Goal: Task Accomplishment & Management: Complete application form

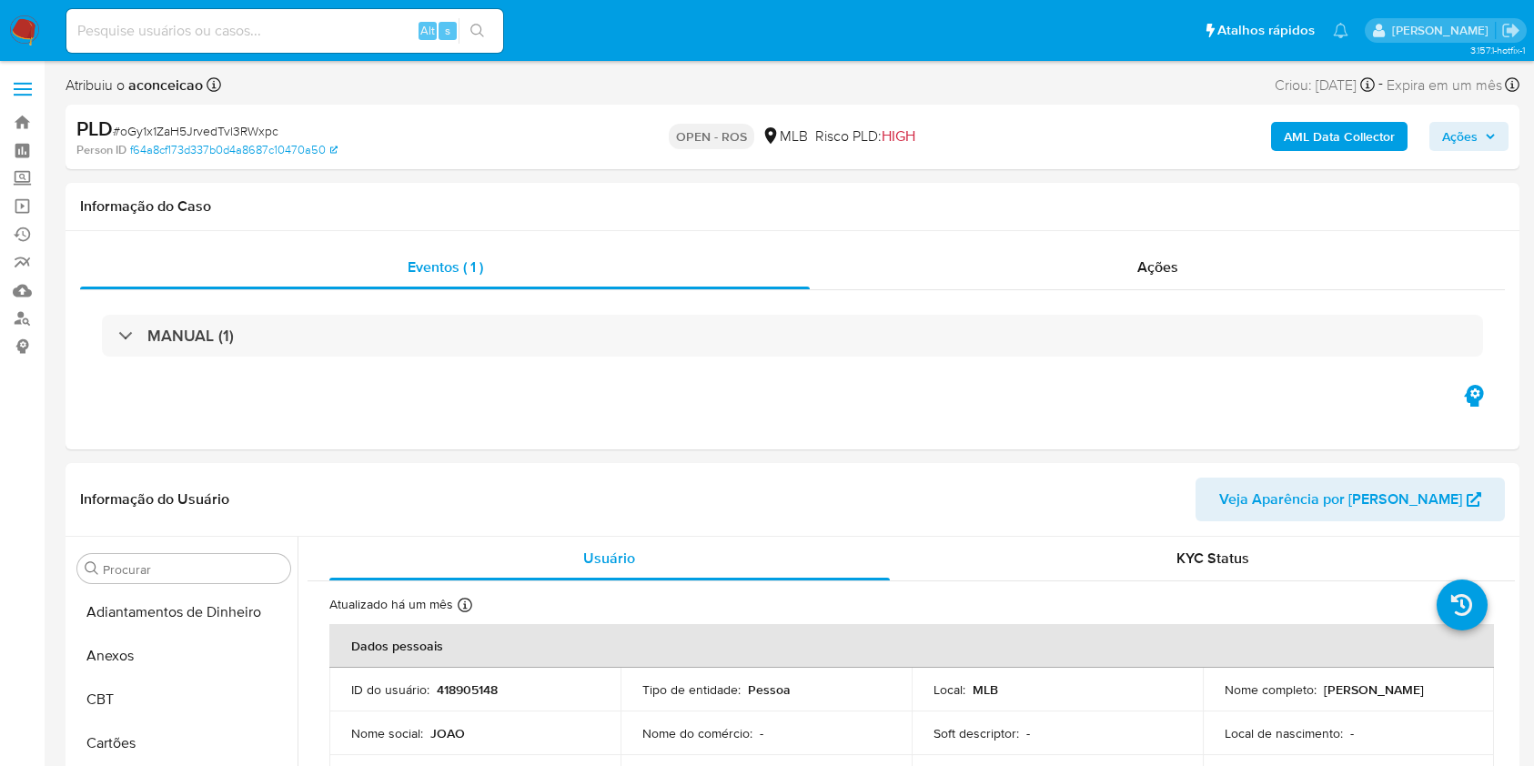
select select "10"
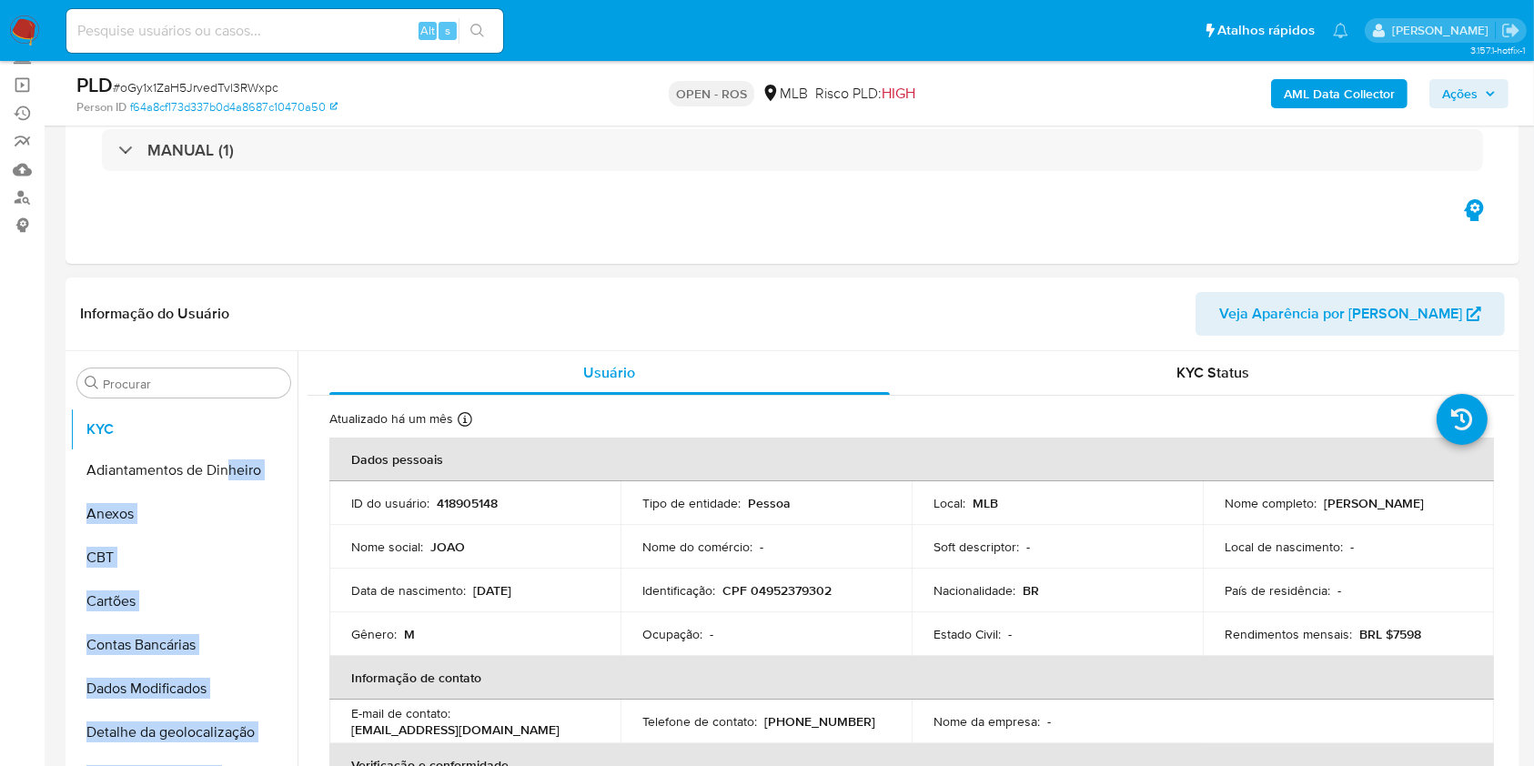
drag, startPoint x: 270, startPoint y: 525, endPoint x: 226, endPoint y: 437, distance: 98.9
click at [231, 429] on ul "Adiantamentos de Dinheiro Anexos CBT Cartões Contas Bancárias Dados Modificados…" at bounding box center [183, 610] width 227 height 410
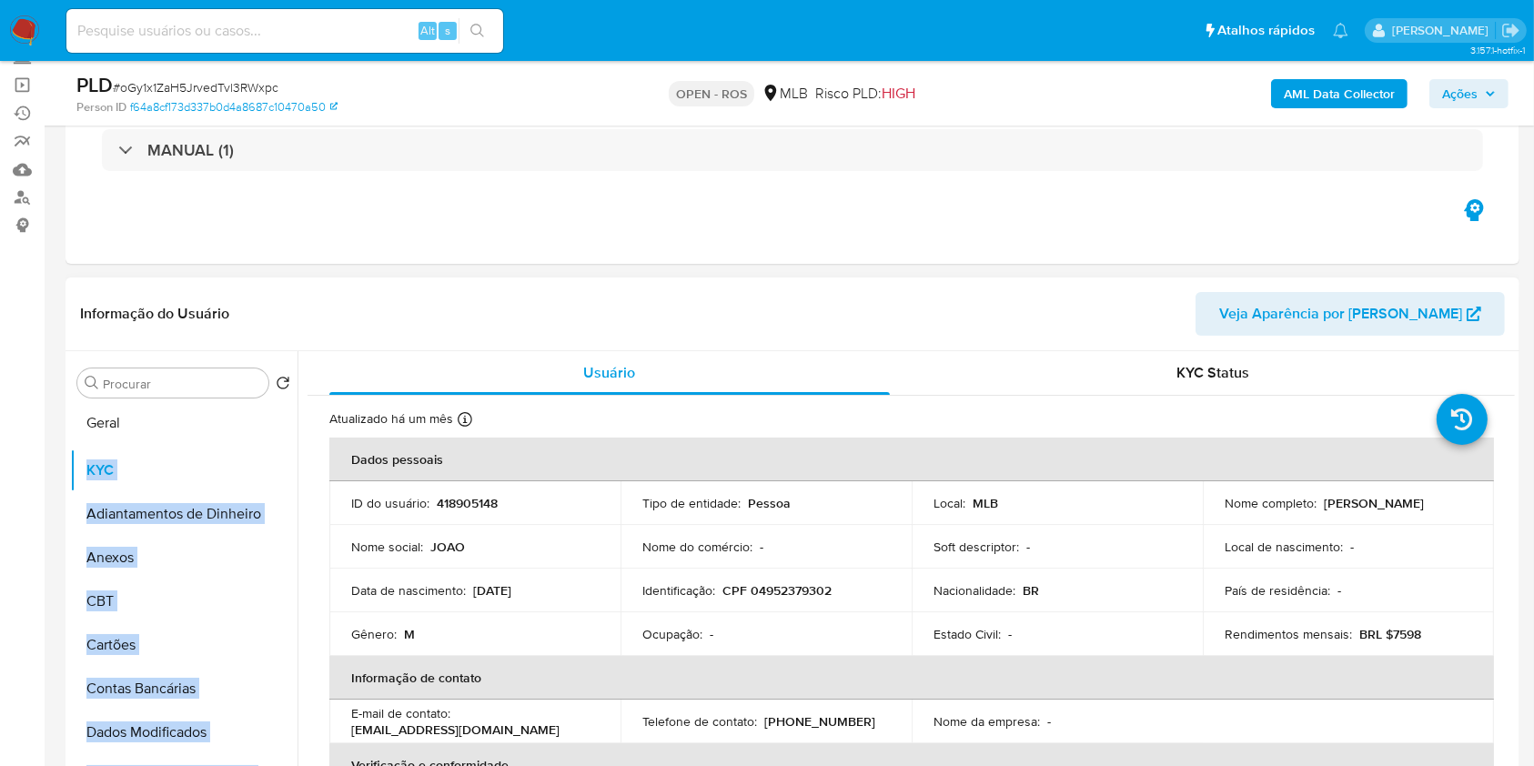
click at [183, 422] on ul "KYC Adiantamentos de Dinheiro Anexos CBT Cartões Contas Bancárias Dados Modific…" at bounding box center [183, 610] width 227 height 410
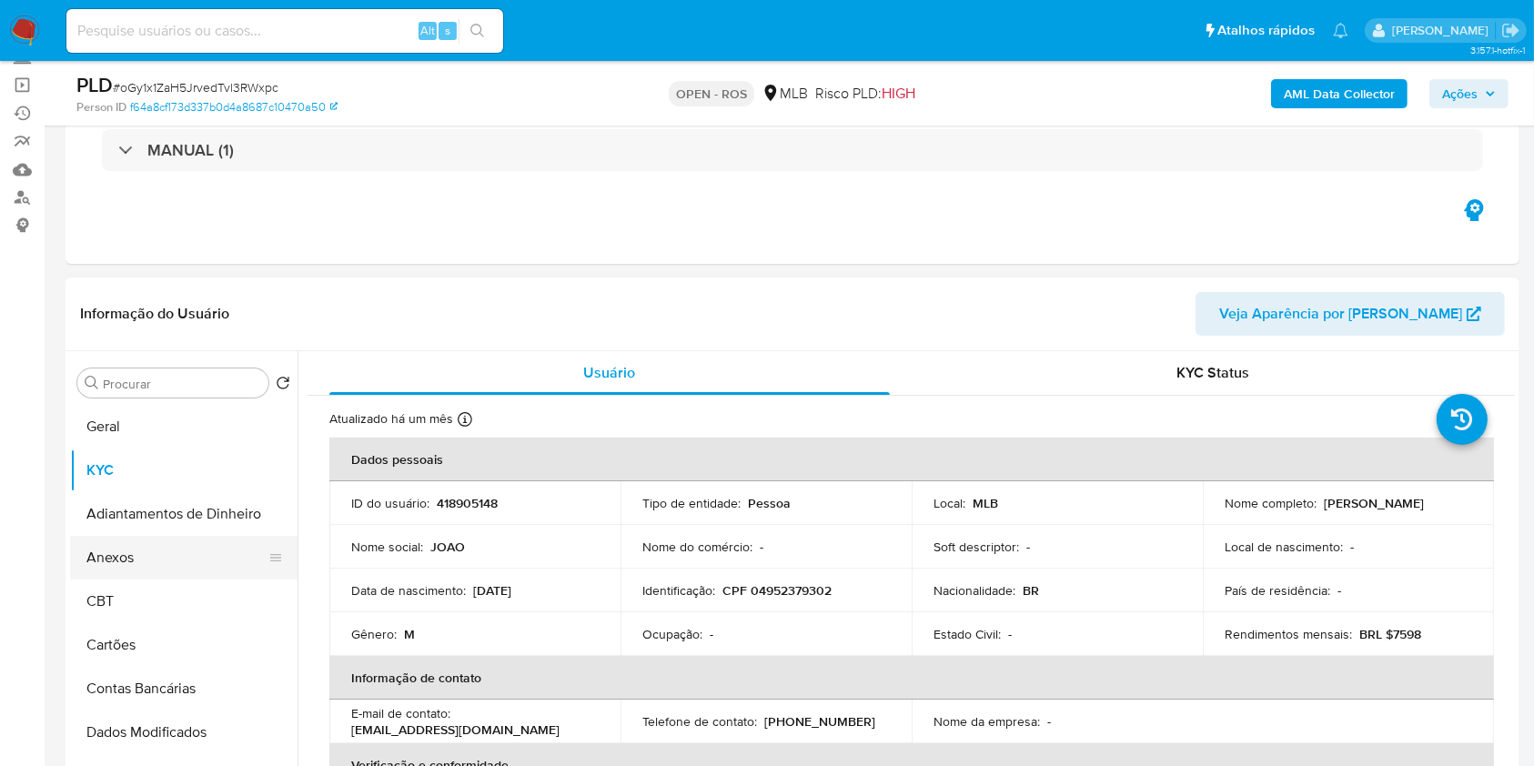
click at [160, 552] on button "Anexos" at bounding box center [176, 558] width 213 height 44
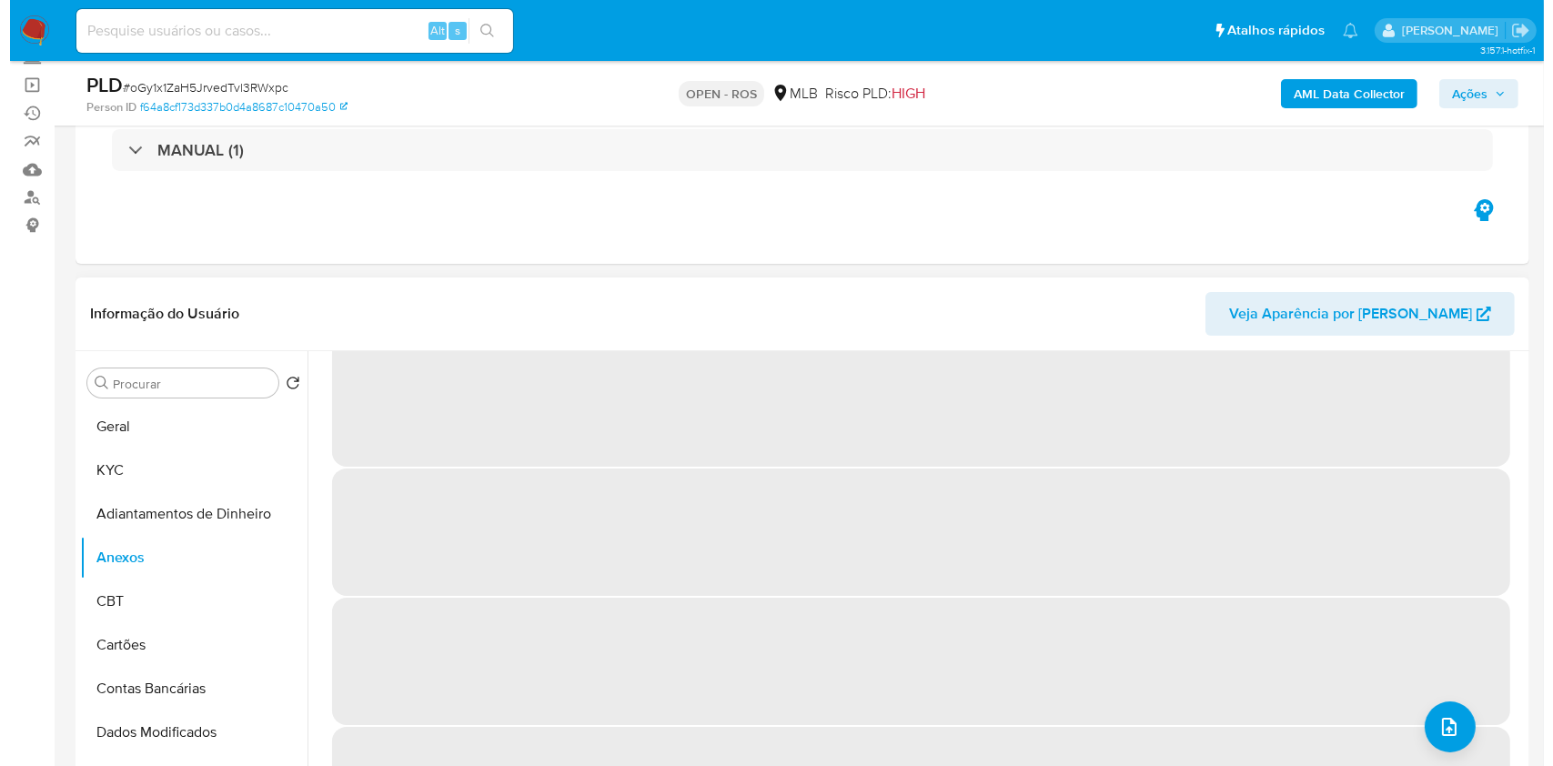
scroll to position [76, 0]
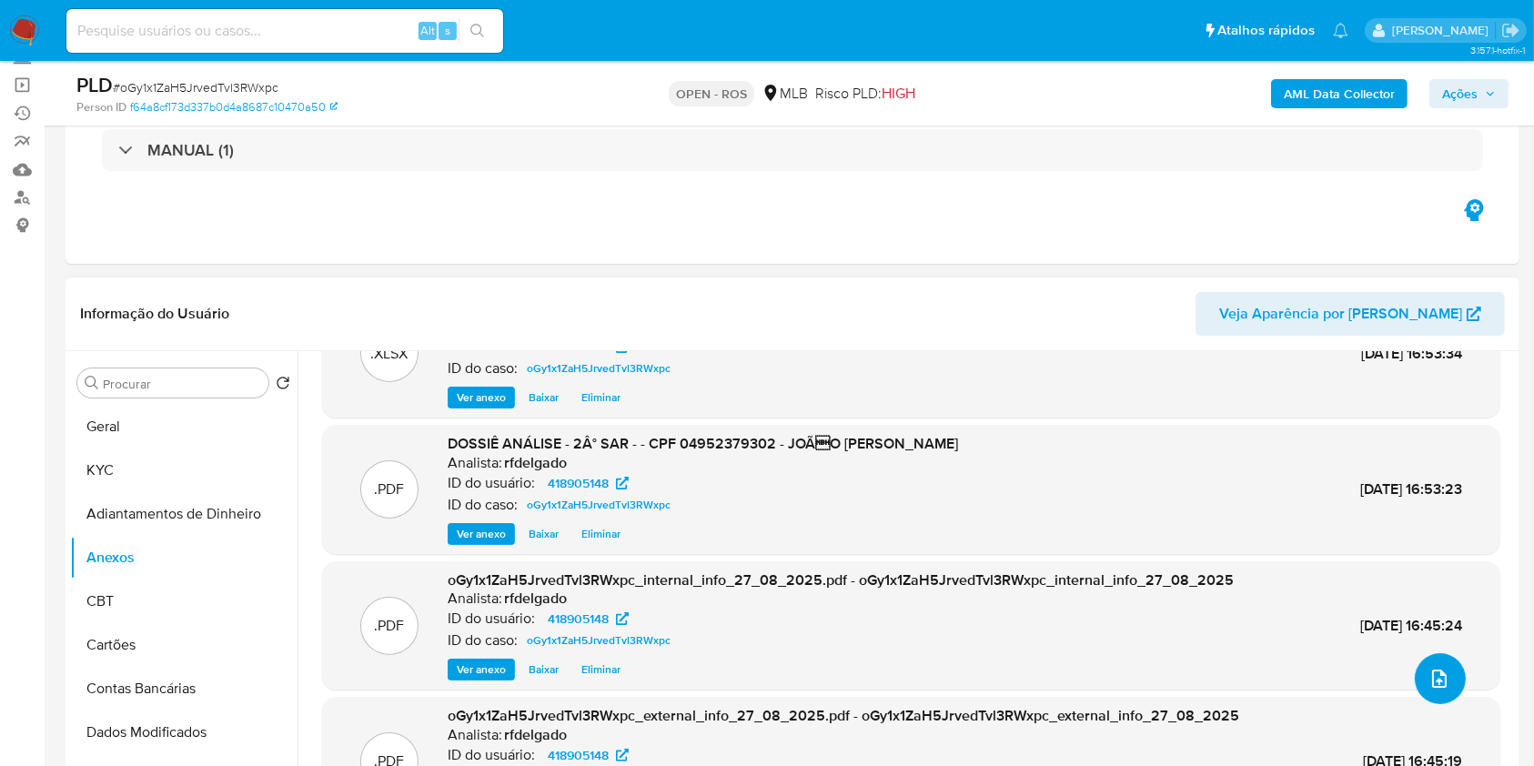
click at [1450, 675] on button "upload-file" at bounding box center [1440, 678] width 51 height 51
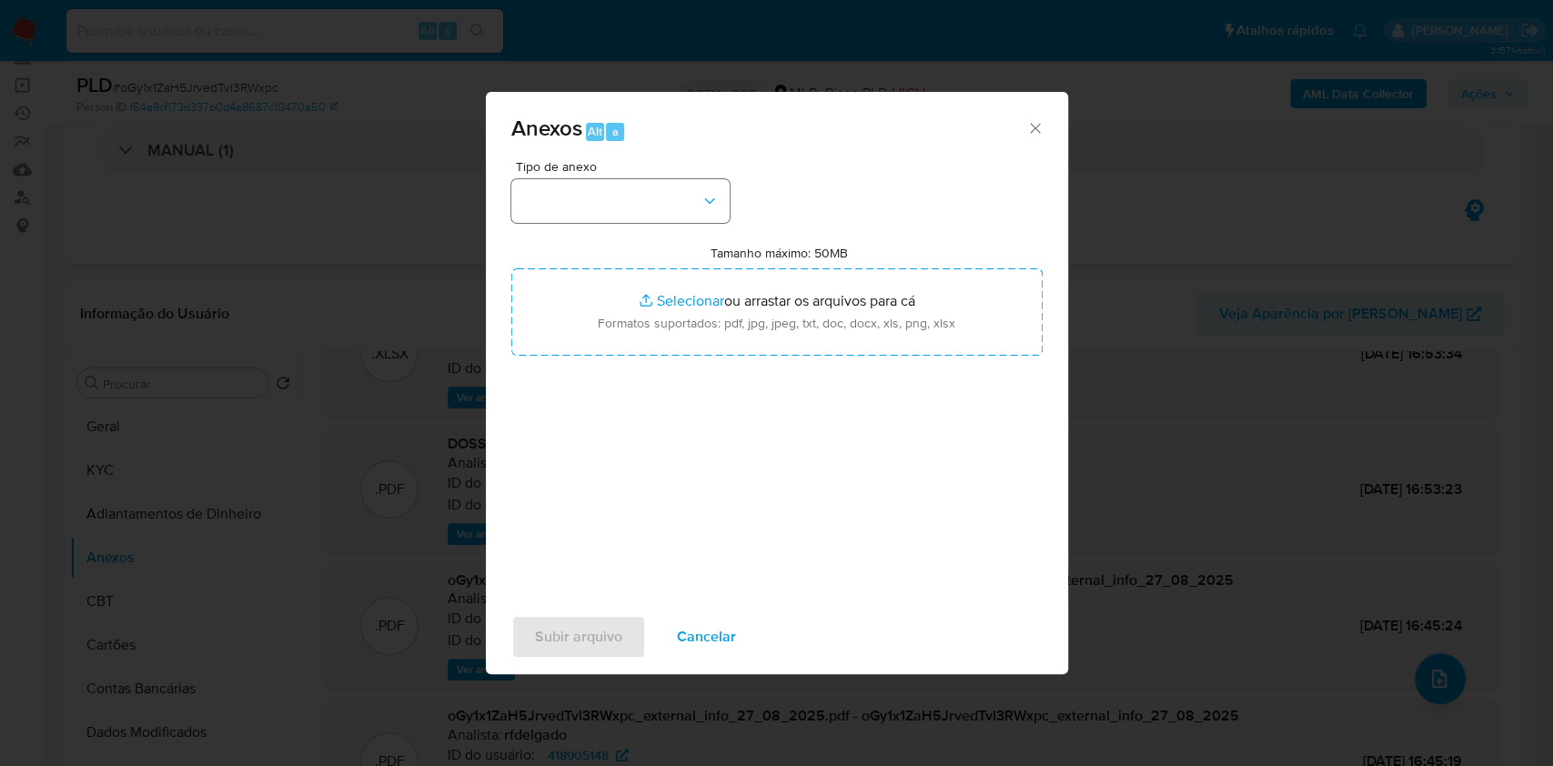
drag, startPoint x: 641, startPoint y: 166, endPoint x: 661, endPoint y: 207, distance: 45.6
click at [641, 166] on span "Tipo de anexo" at bounding box center [625, 166] width 218 height 13
drag, startPoint x: 672, startPoint y: 224, endPoint x: 676, endPoint y: 237, distance: 13.2
click at [673, 225] on div "Tipo de anexo Tamanho máximo: 50MB Selecionar arquivos Selecionar ou arrastar o…" at bounding box center [776, 374] width 531 height 429
click at [659, 215] on button "button" at bounding box center [620, 201] width 218 height 44
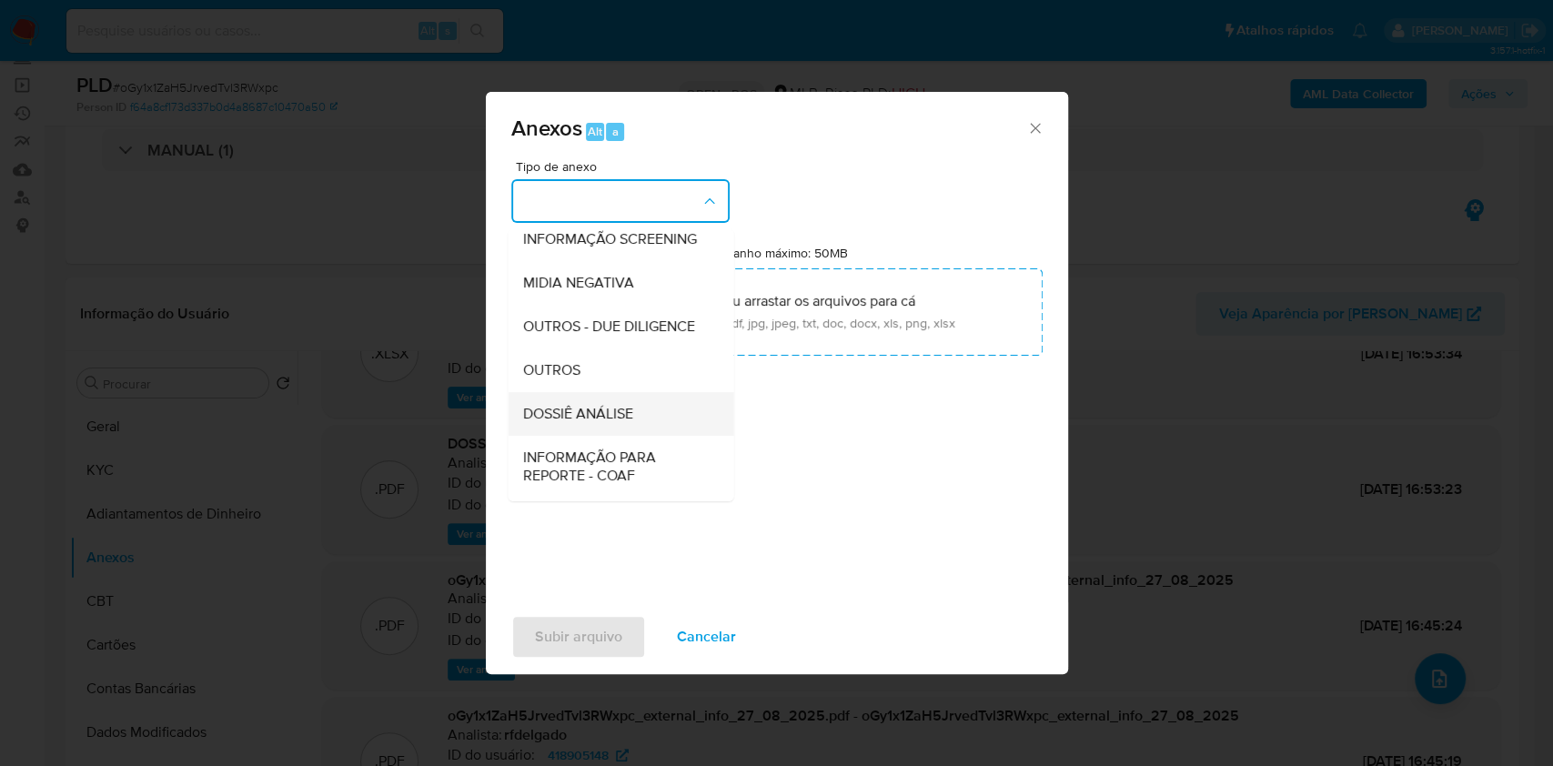
scroll to position [279, 0]
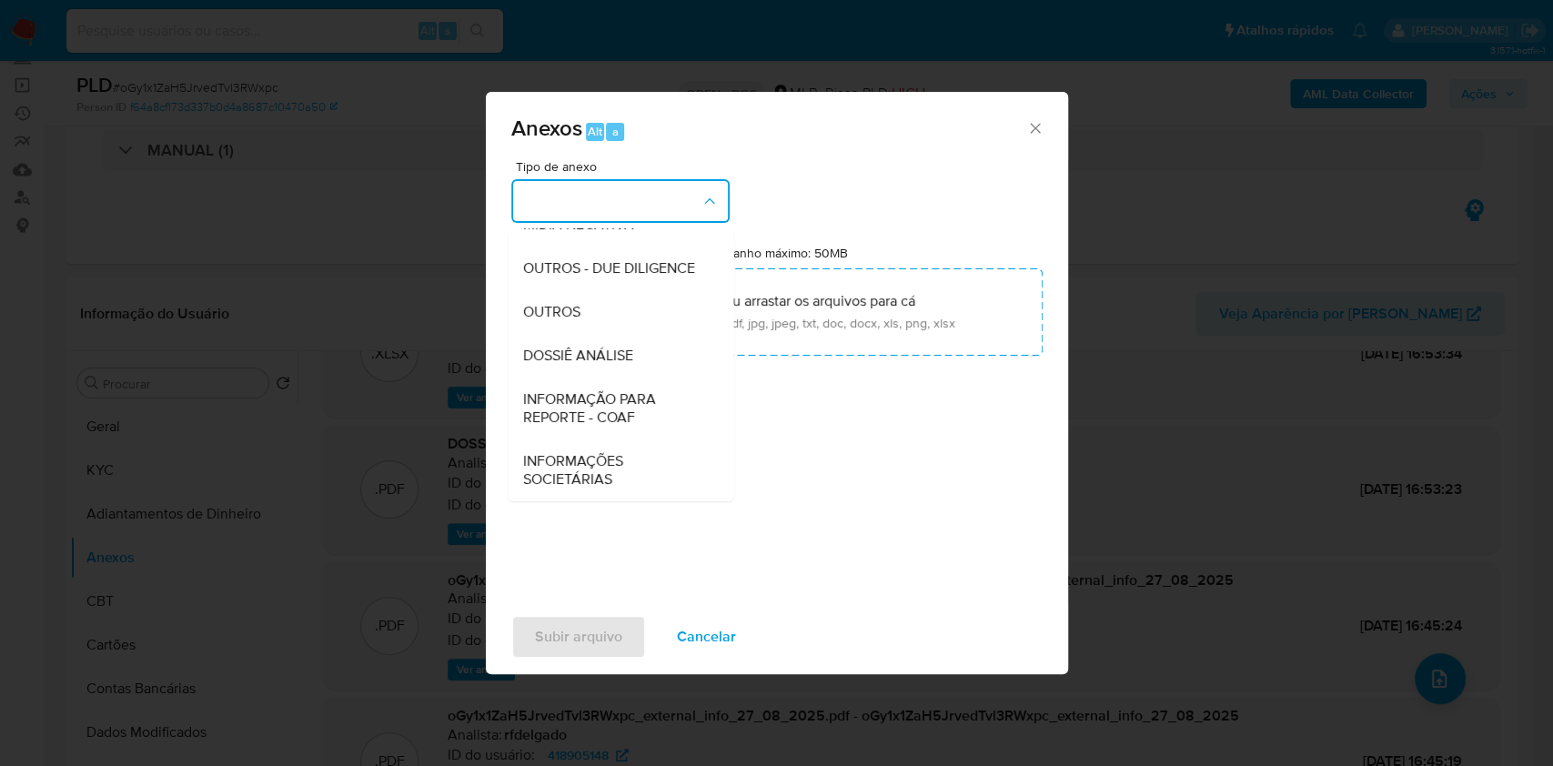
drag, startPoint x: 653, startPoint y: 418, endPoint x: 848, endPoint y: 392, distance: 196.5
click at [656, 418] on span "INFORMAÇÃO PARA REPORTE - COAF" at bounding box center [615, 408] width 186 height 36
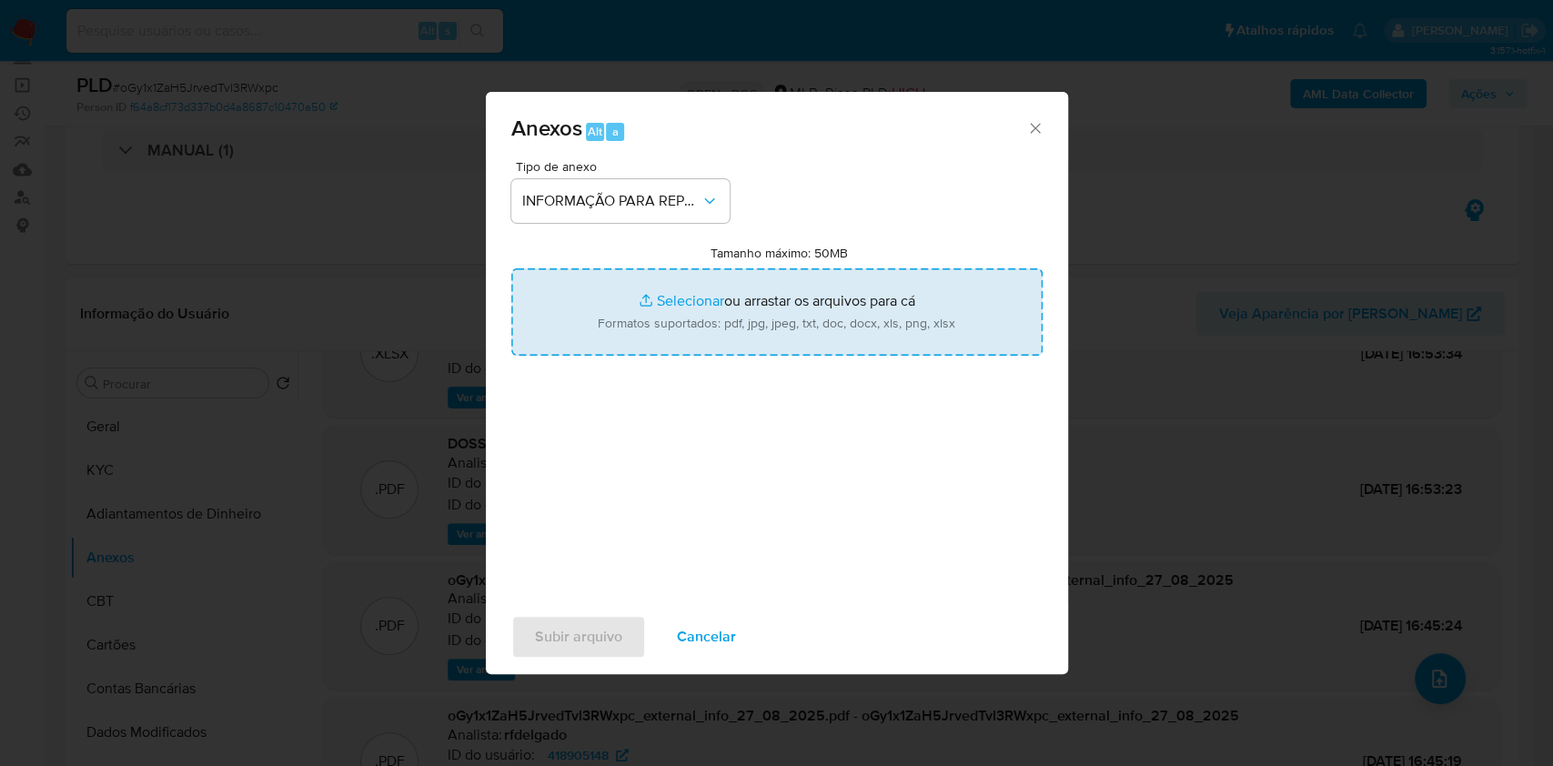
type input "C:\fakepath\2° SAR -oGy1x1ZaH5JrvedTvl3RWxpc - CPF 04952379302 - [PERSON_NAME].…"
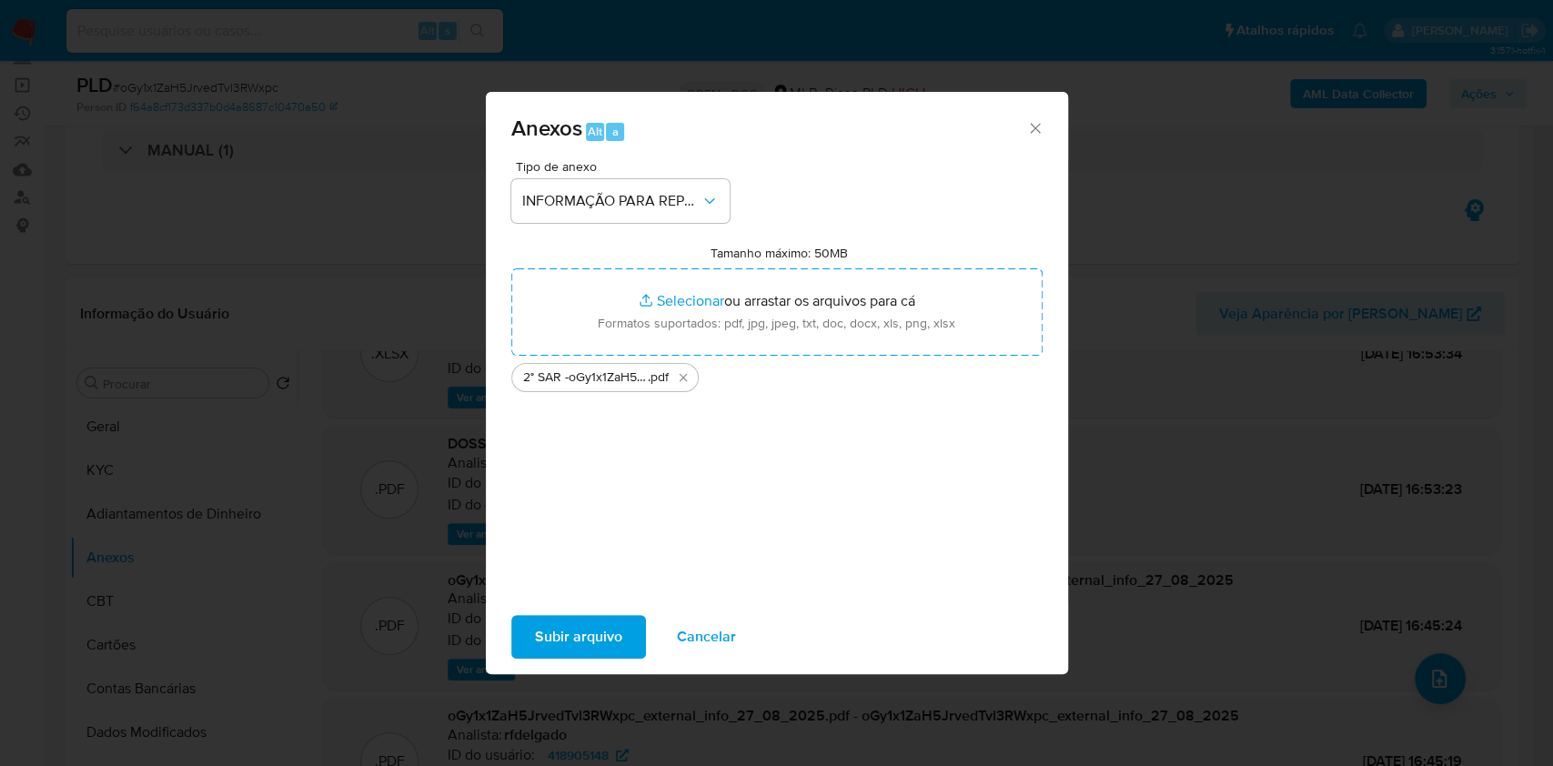
click at [605, 639] on span "Subir arquivo" at bounding box center [578, 637] width 87 height 40
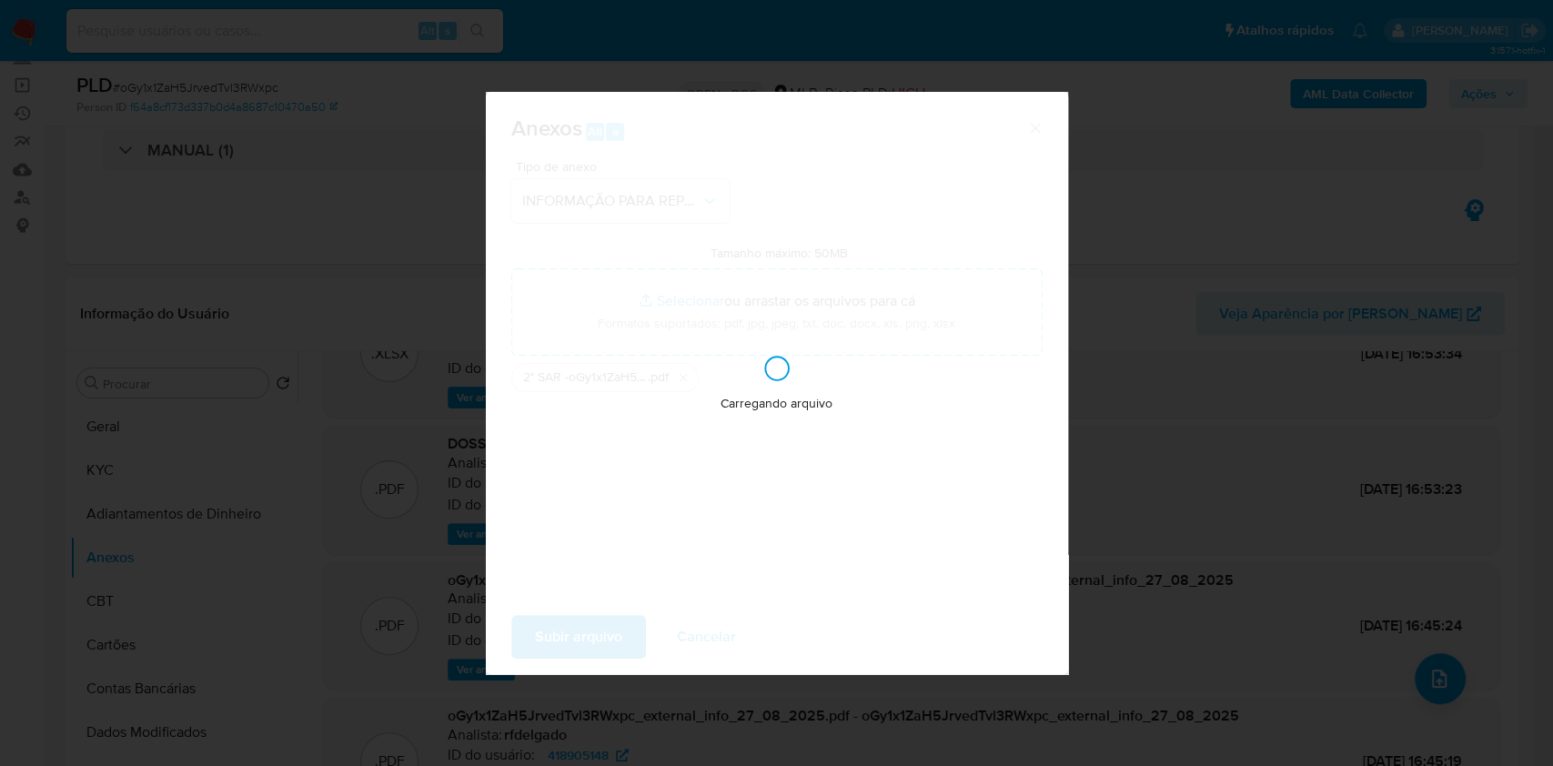
click at [1146, 427] on div "Anexos Alt a Tipo de anexo INFORMAÇÃO PARA REPORTE - COAF Tamanho máximo: 50MB …" at bounding box center [776, 383] width 1553 height 766
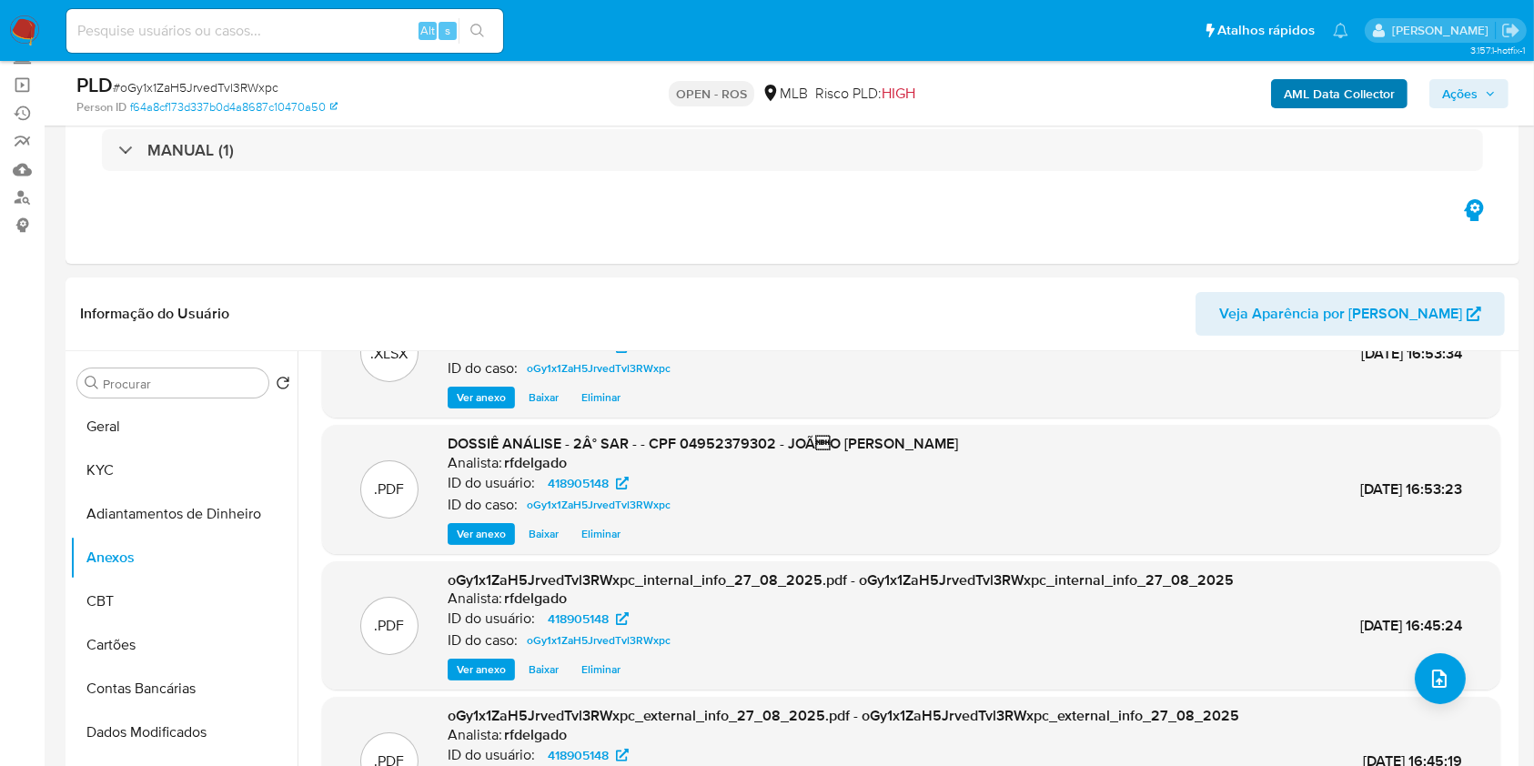
drag, startPoint x: 1472, startPoint y: 94, endPoint x: 1274, endPoint y: 100, distance: 198.4
click at [1472, 96] on span "Ações" at bounding box center [1459, 93] width 35 height 29
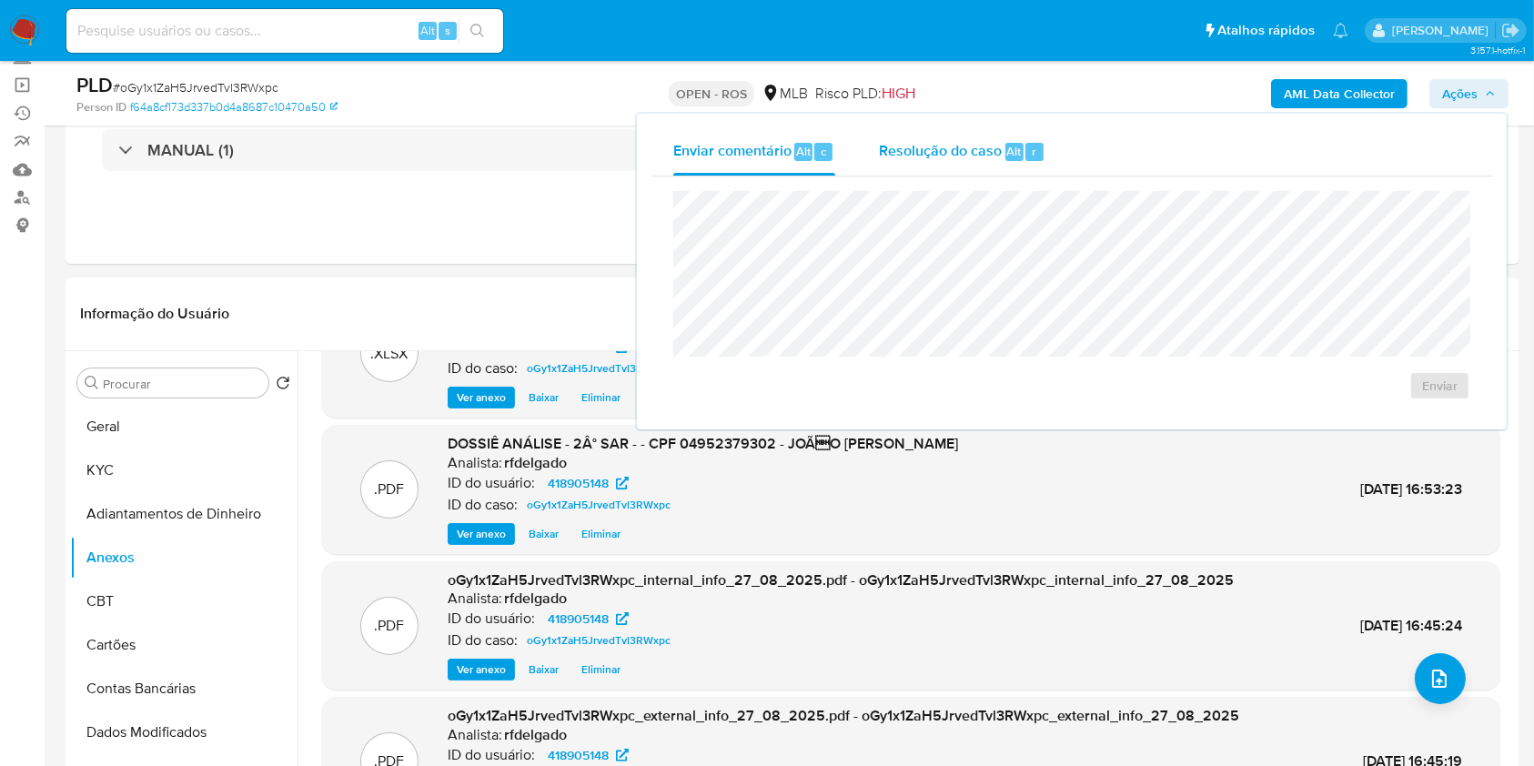
drag, startPoint x: 949, startPoint y: 153, endPoint x: 957, endPoint y: 172, distance: 20.8
click at [950, 155] on span "Resolução do caso" at bounding box center [940, 150] width 123 height 21
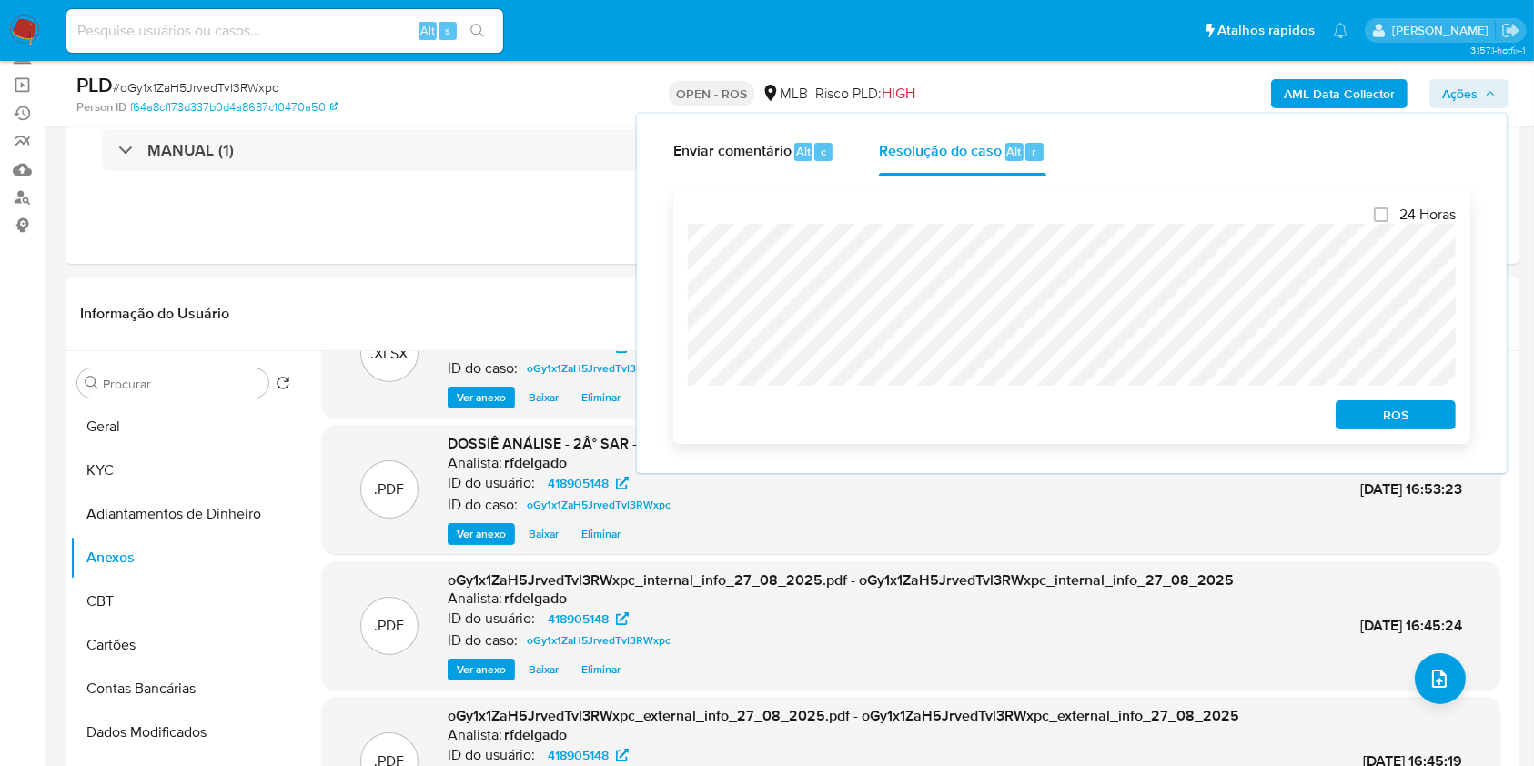
click at [1428, 418] on span "ROS" at bounding box center [1395, 414] width 95 height 25
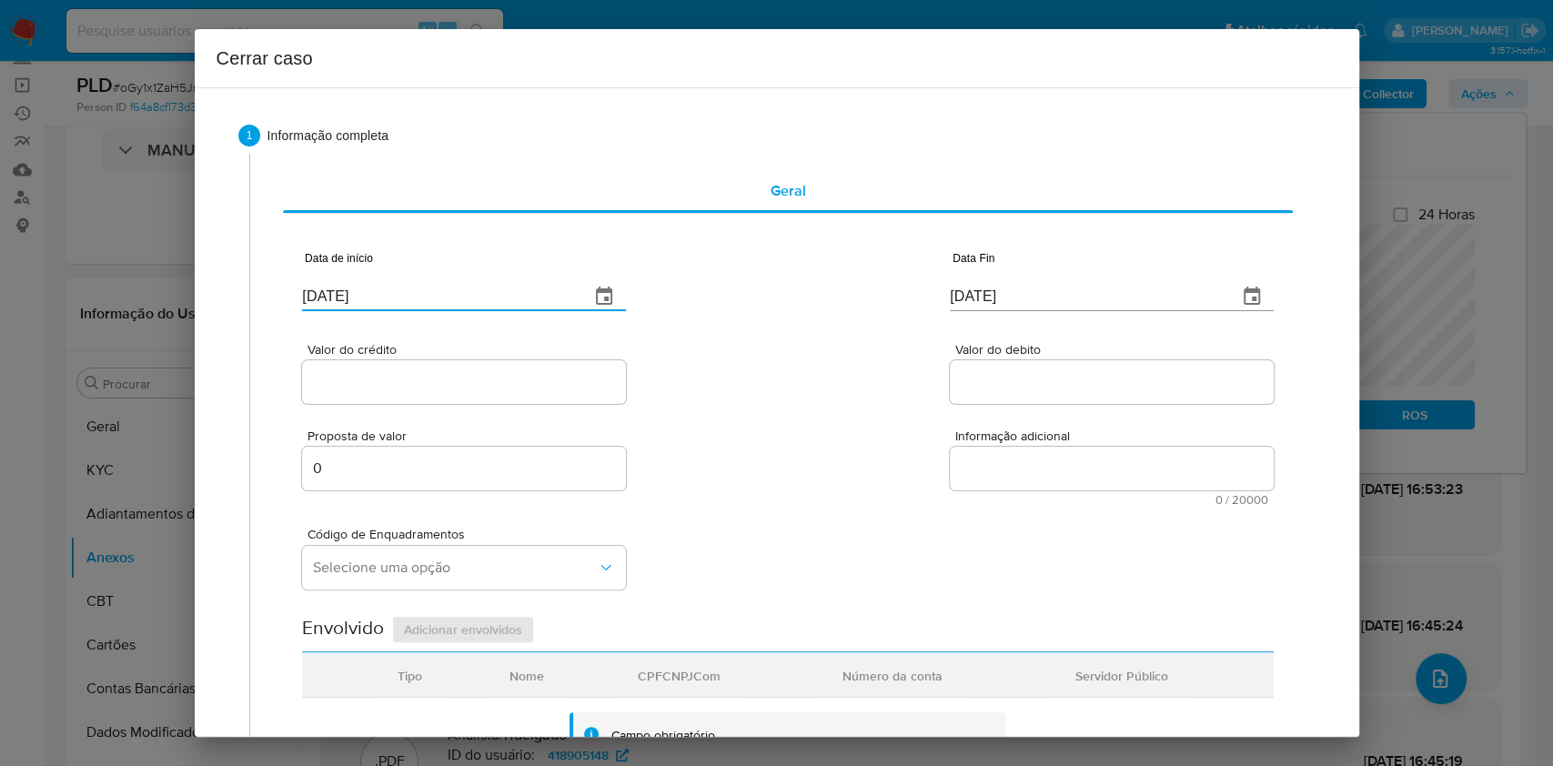
click at [433, 301] on input "[DATE]" at bounding box center [438, 296] width 273 height 29
click at [433, 302] on input "[DATE]" at bounding box center [438, 296] width 273 height 29
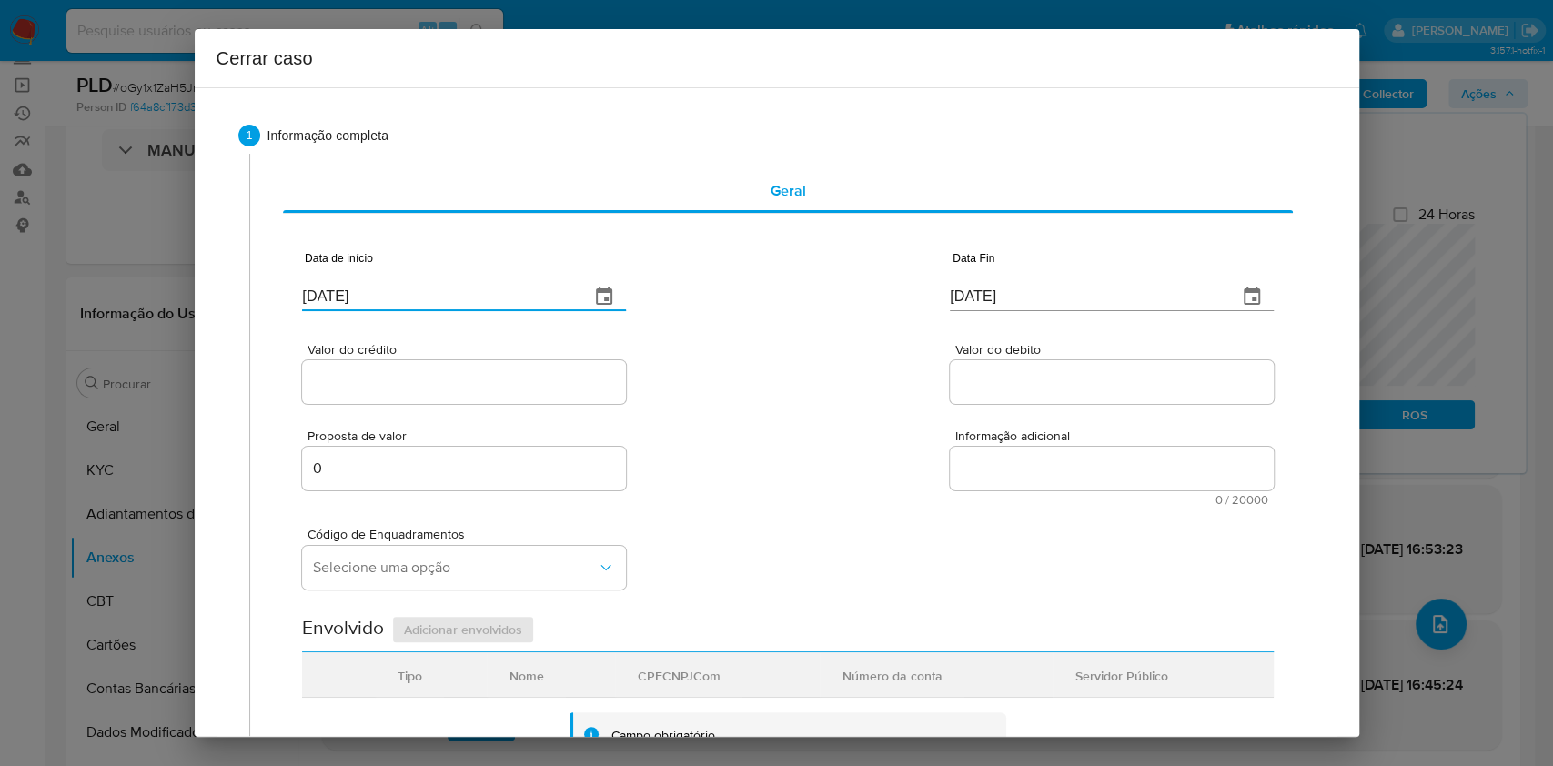
click at [433, 301] on input "[DATE]" at bounding box center [438, 296] width 273 height 29
paste input "01/07"
click at [433, 302] on input "[DATE]" at bounding box center [438, 296] width 273 height 29
type input "[DATE]"
click at [950, 305] on input "[DATE]" at bounding box center [1086, 296] width 273 height 29
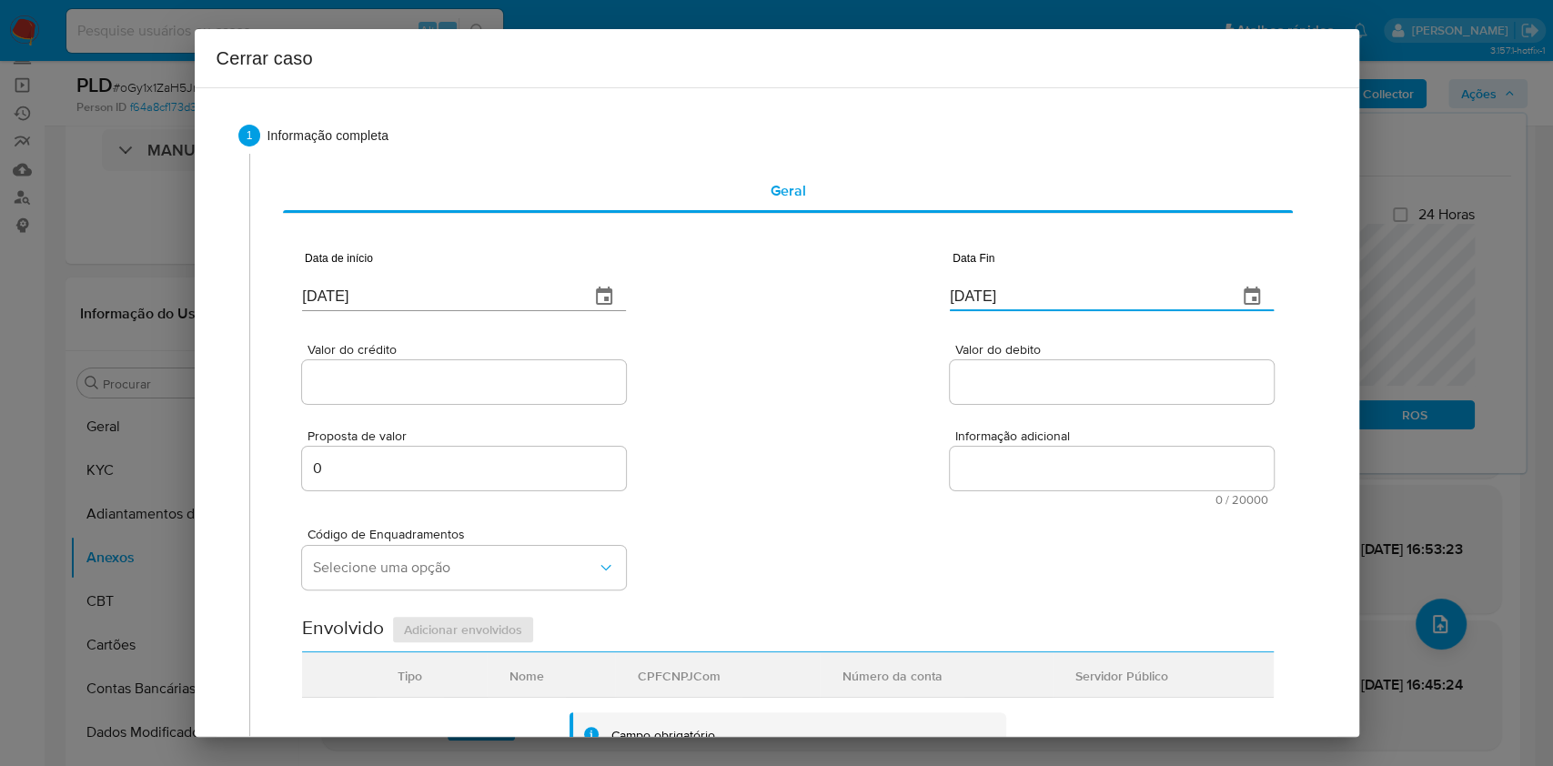
click at [950, 305] on input "[DATE]" at bounding box center [1086, 296] width 273 height 29
paste input "4"
click at [950, 305] on input "[DATE]" at bounding box center [1086, 296] width 273 height 29
type input "[DATE]"
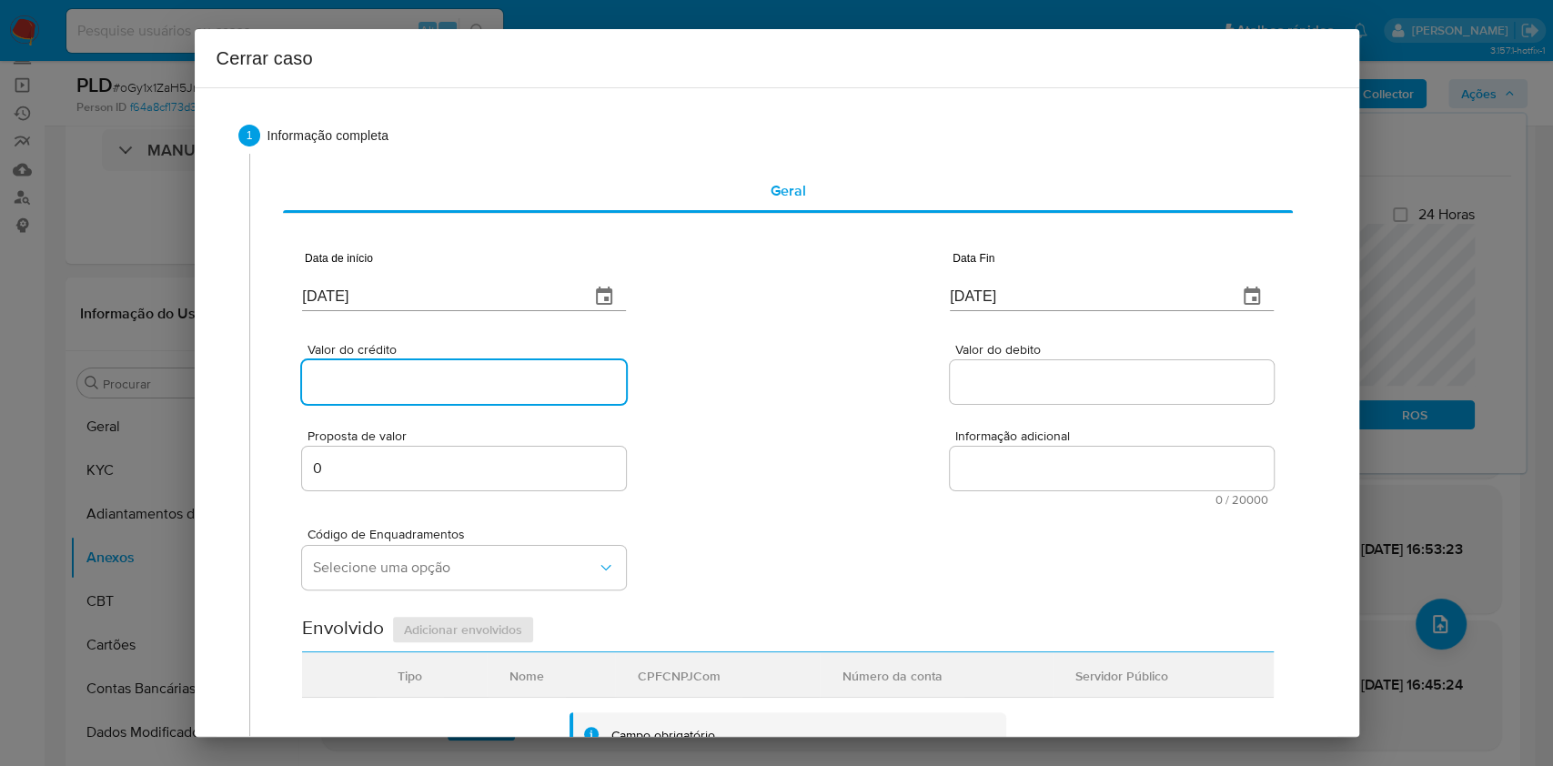
click at [465, 371] on input "Valor do crédito" at bounding box center [464, 382] width 324 height 24
paste input "R$1.252.287"
type input "R$1.252.287"
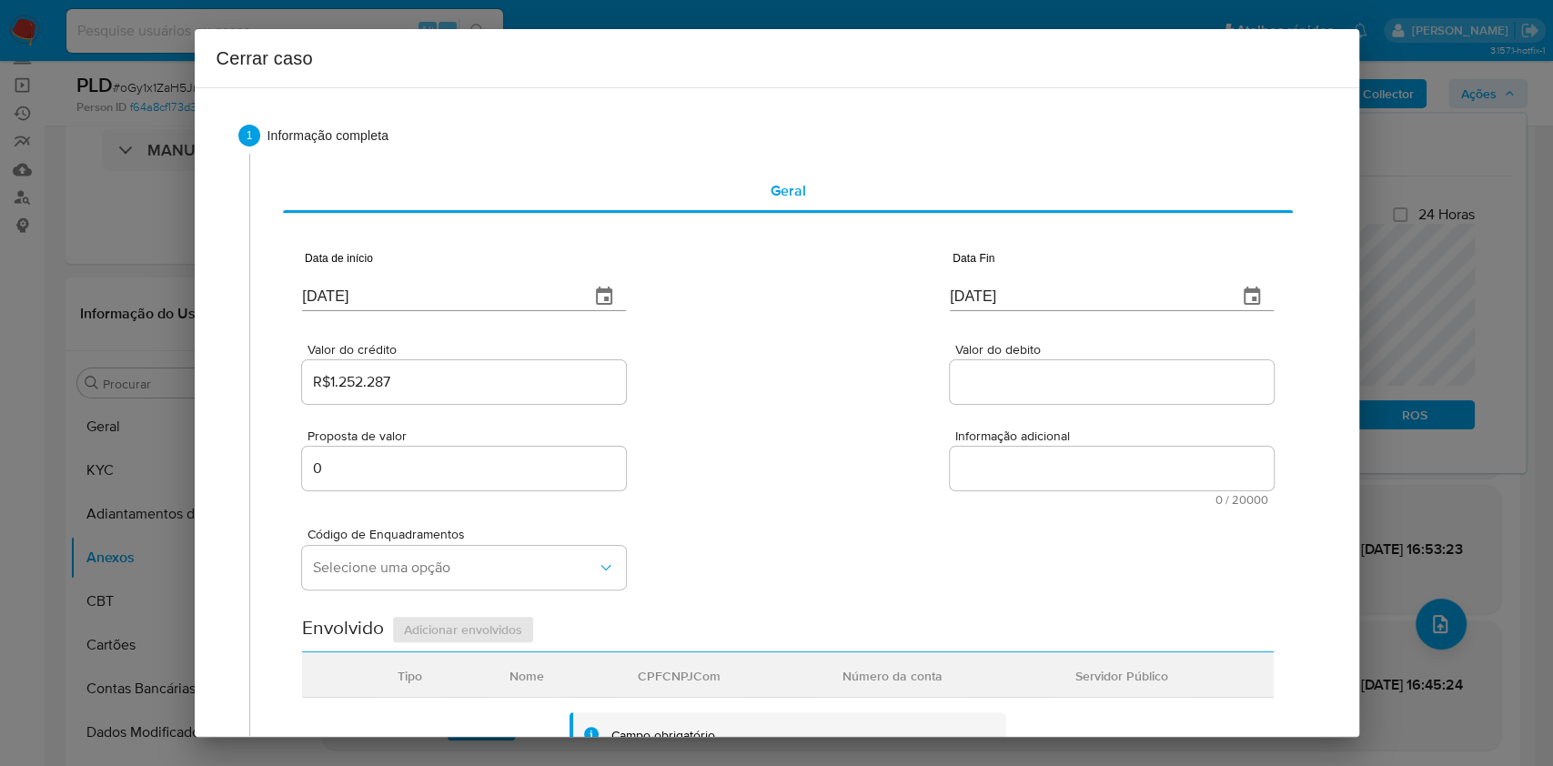
click at [957, 397] on div at bounding box center [1112, 382] width 324 height 44
paste input "R$1.273.873"
click at [980, 376] on input "Valor do debito" at bounding box center [1112, 382] width 324 height 24
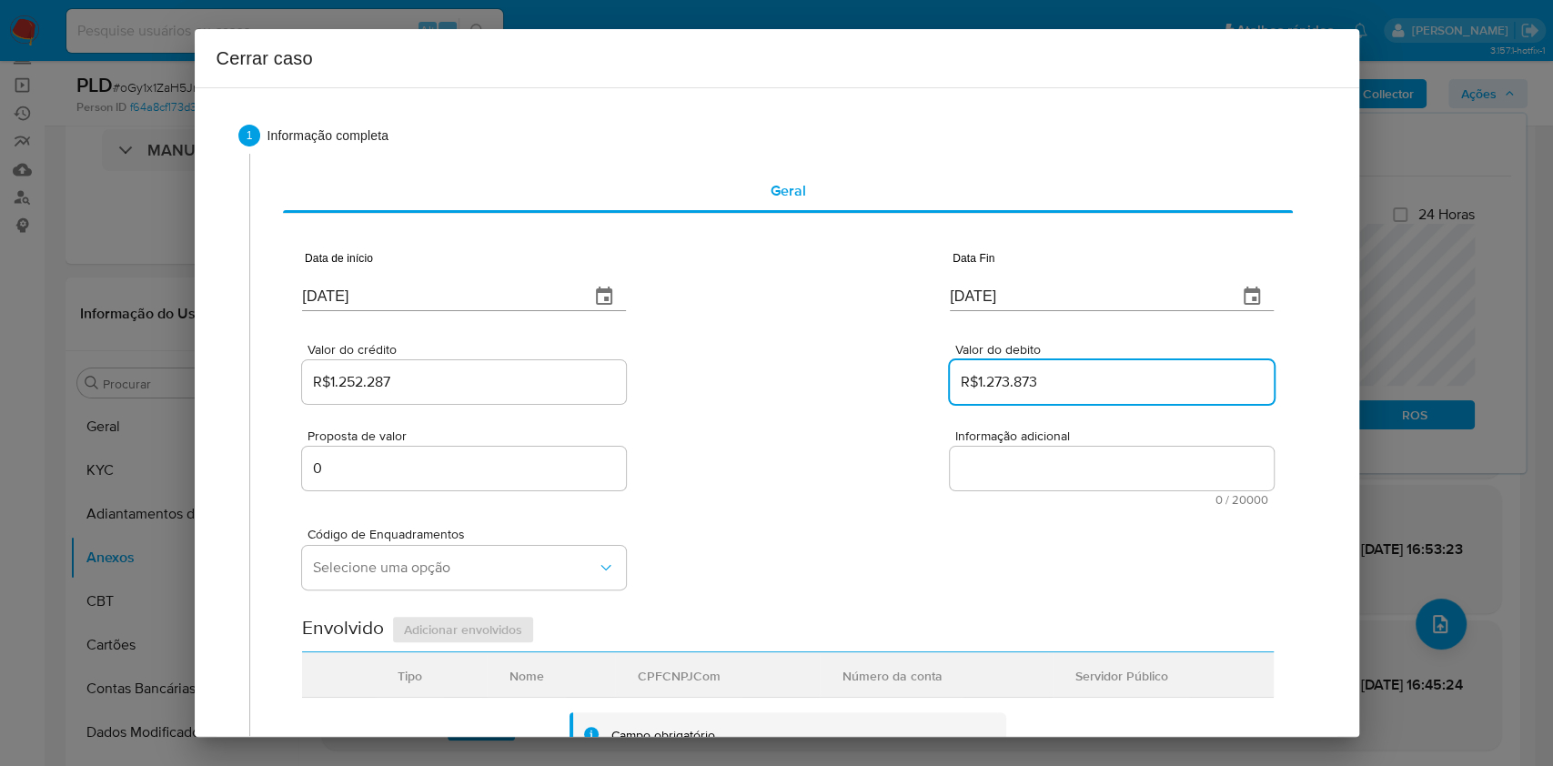
type input "R$1.273.873"
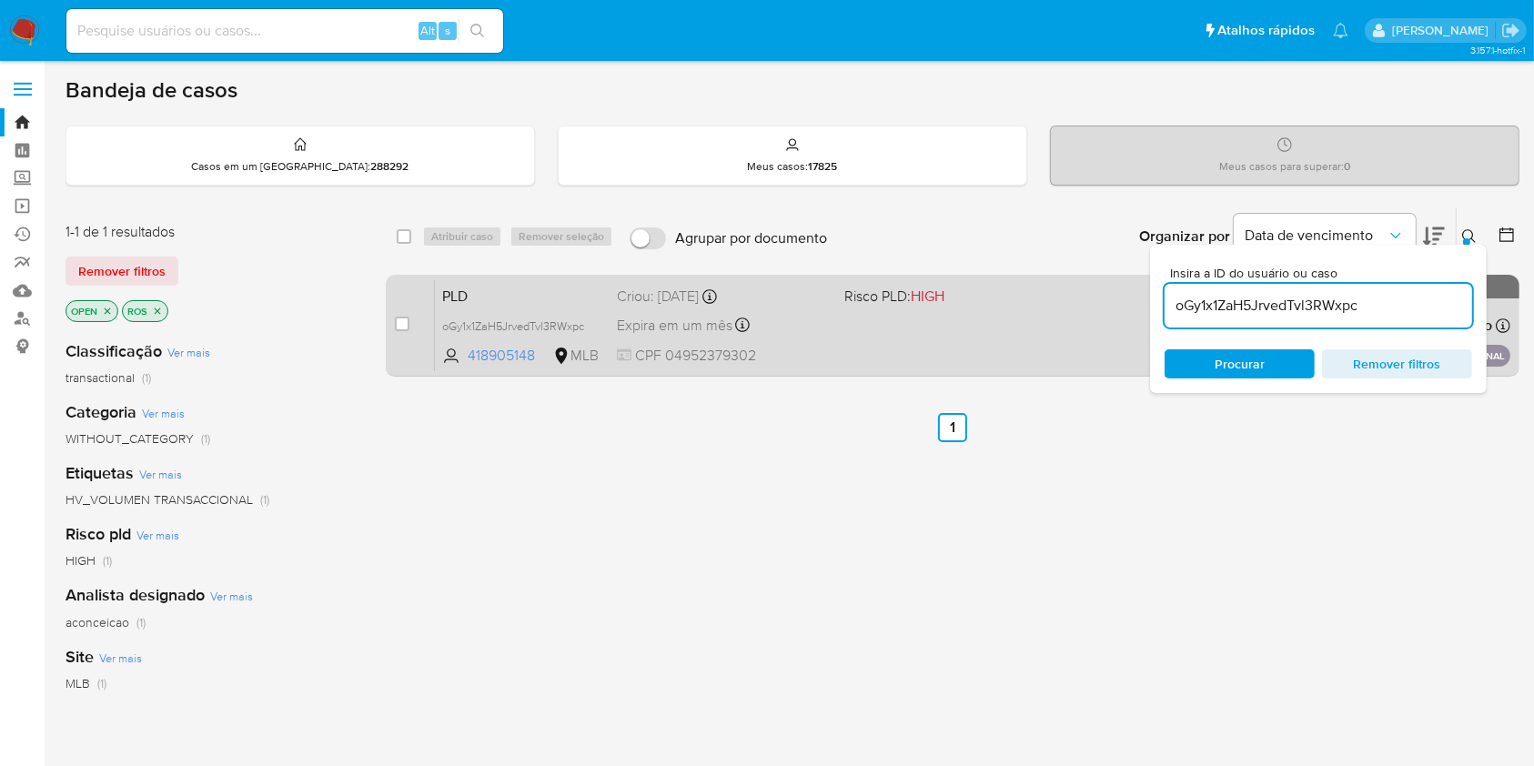
drag, startPoint x: 892, startPoint y: 330, endPoint x: 902, endPoint y: 328, distance: 11.1
click at [892, 330] on div "PLD oGy1x1ZaH5JrvedTvl3RWxpc 418905148 MLB Risco PLD: HIGH Criou: 14/08/2025 Cr…" at bounding box center [972, 325] width 1075 height 92
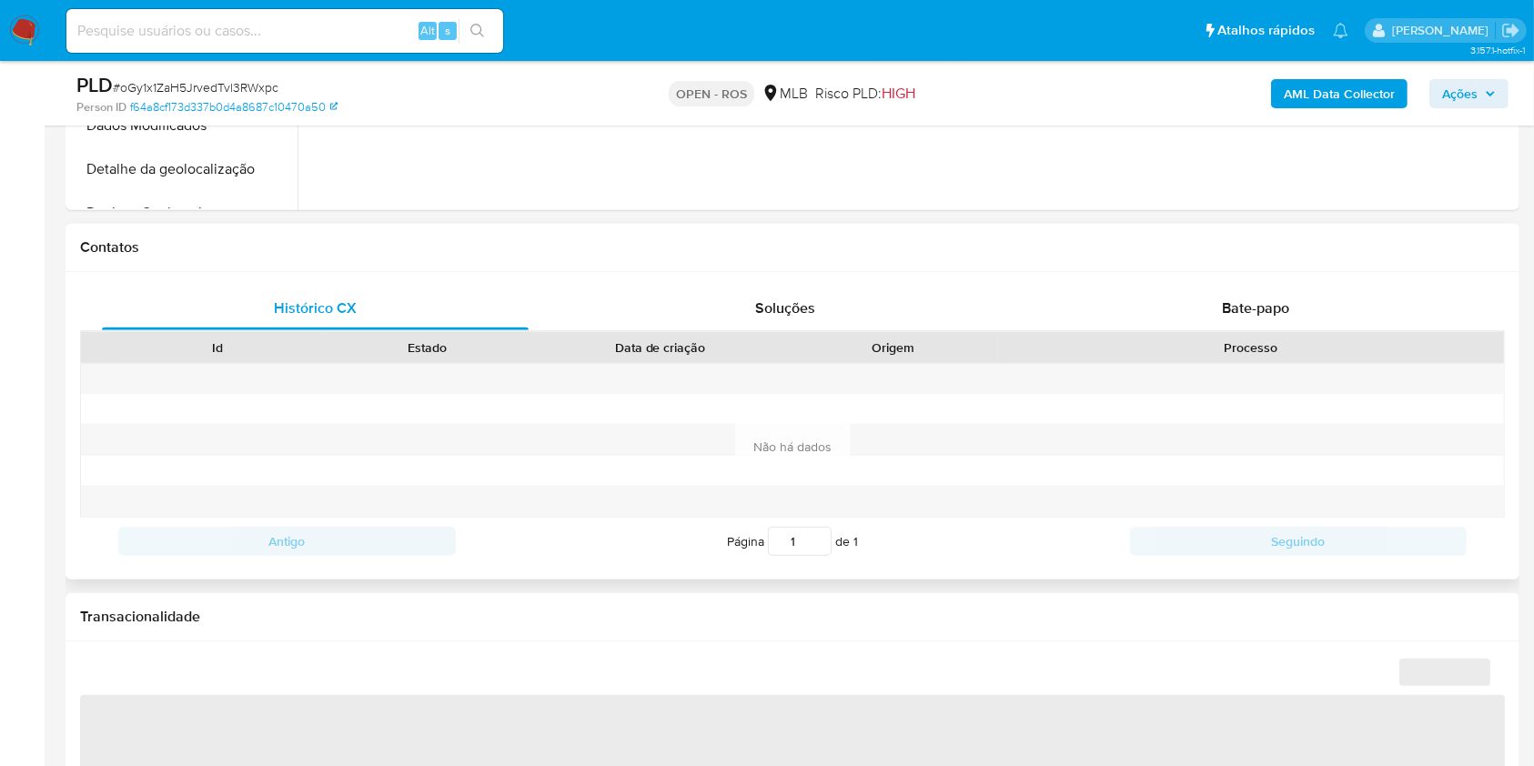
select select "10"
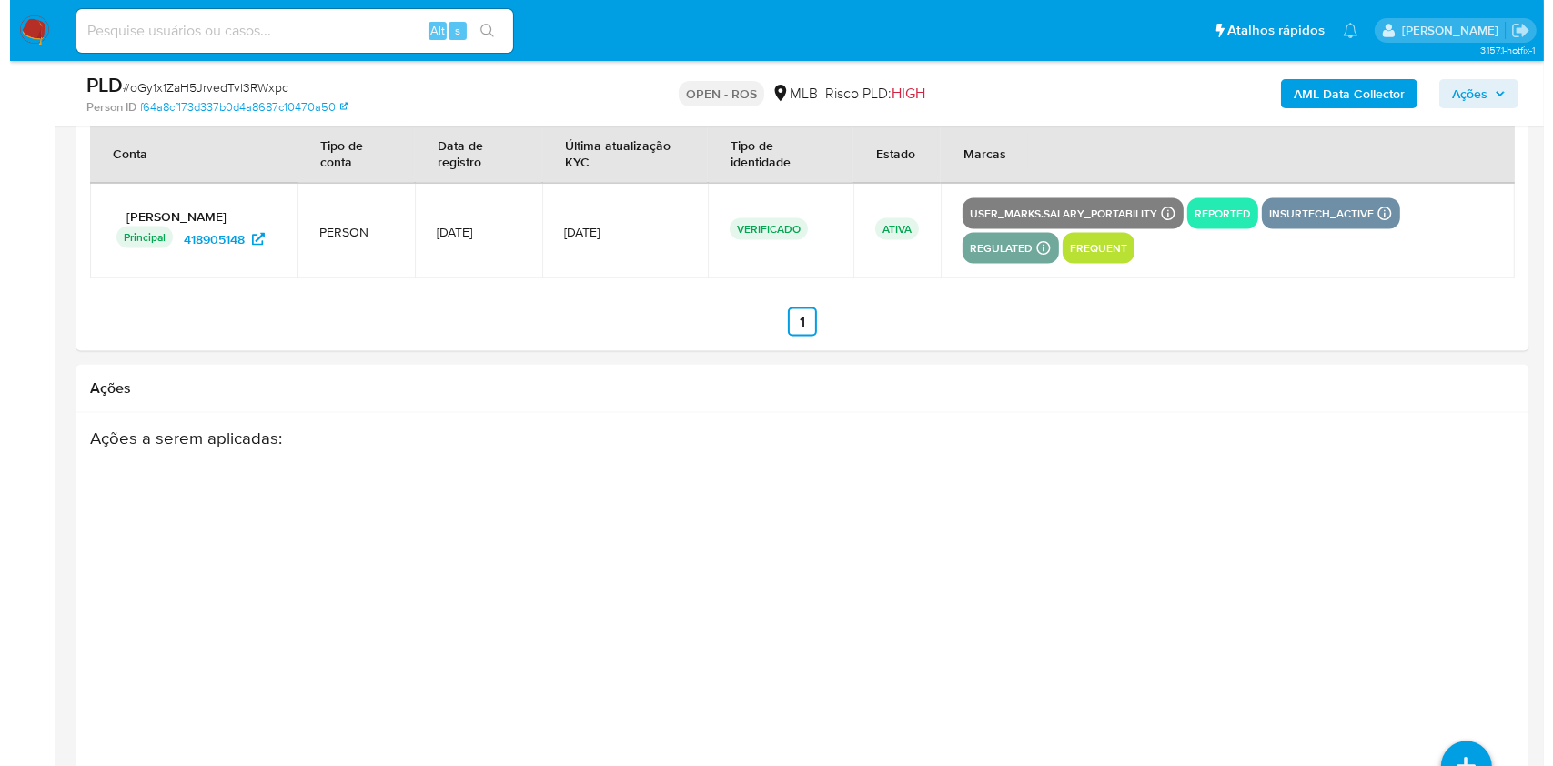
scroll to position [2856, 0]
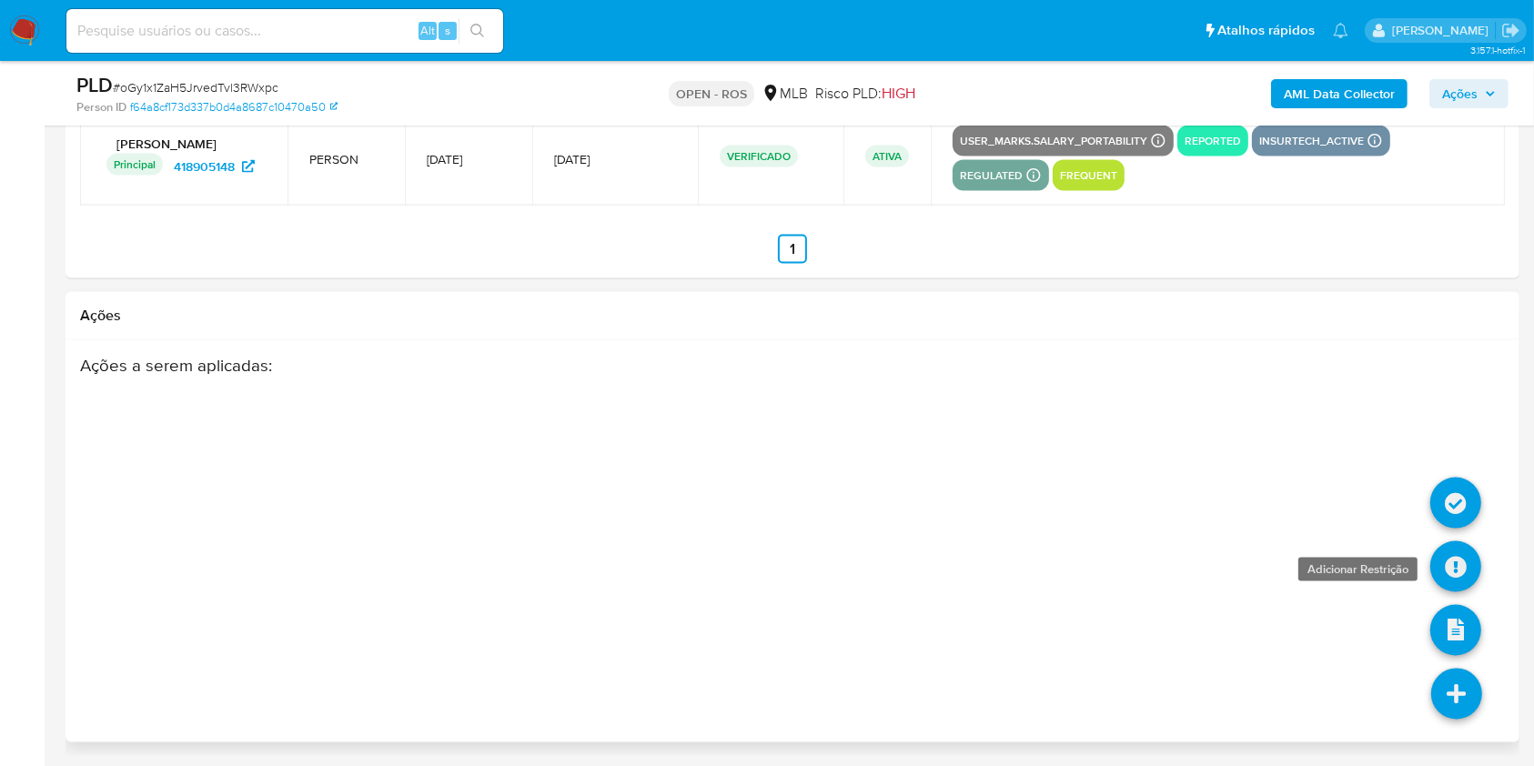
click at [1463, 568] on icon at bounding box center [1455, 566] width 51 height 51
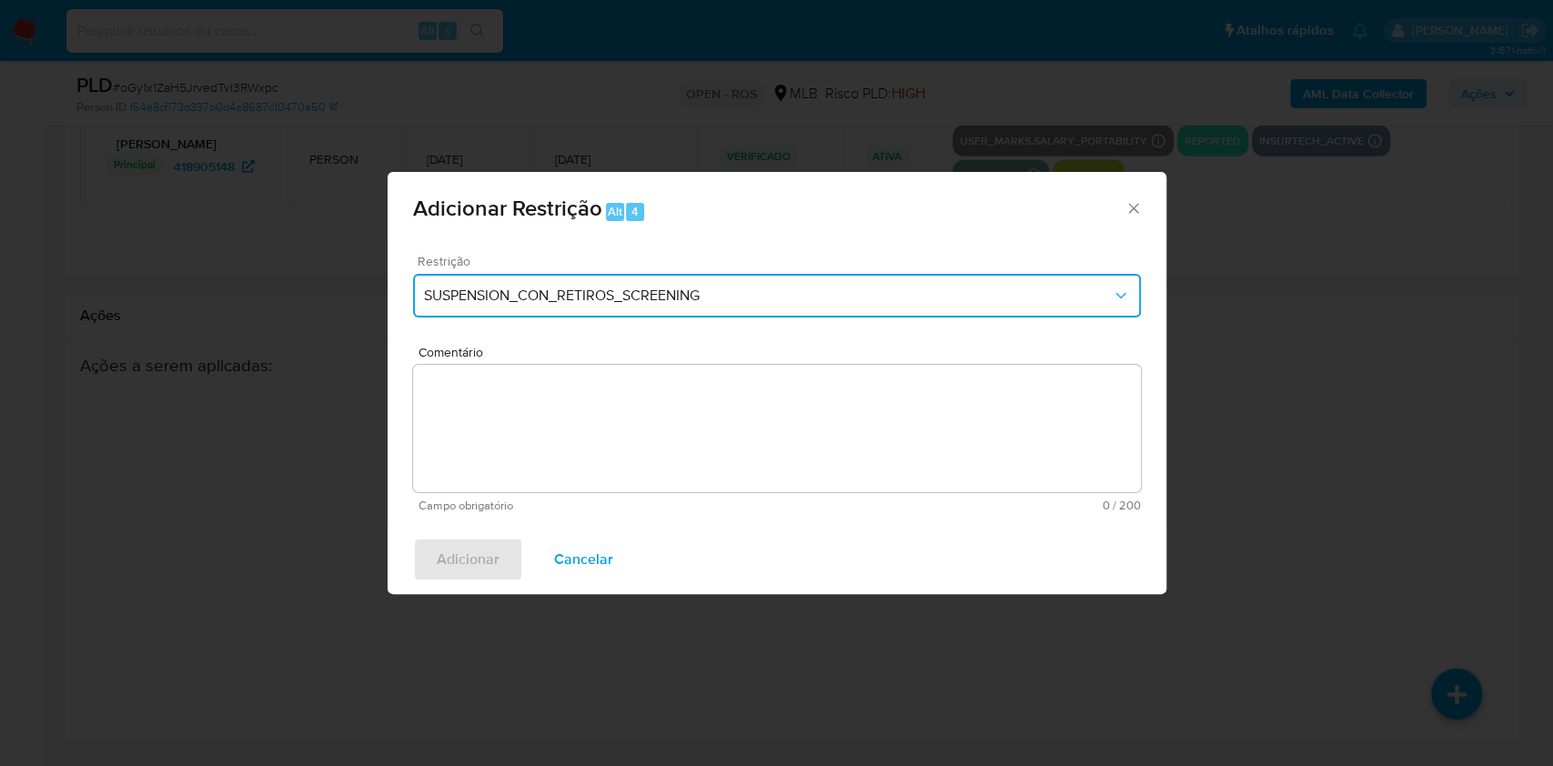
click at [605, 279] on button "SUSPENSION_CON_RETIROS_SCREENING" at bounding box center [777, 296] width 728 height 44
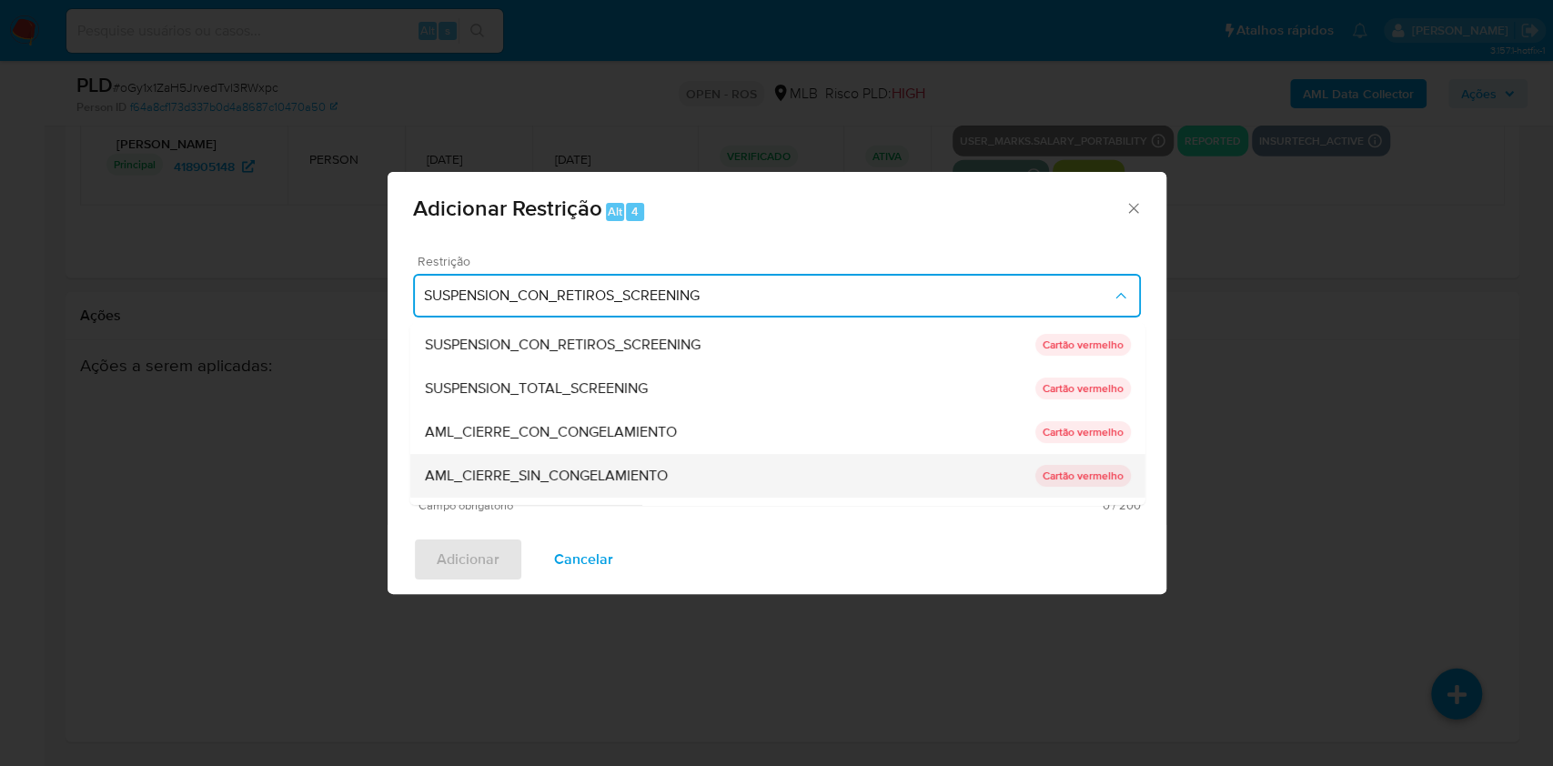
click at [650, 474] on span "AML_CIERRE_SIN_CONGELAMIENTO" at bounding box center [545, 476] width 243 height 18
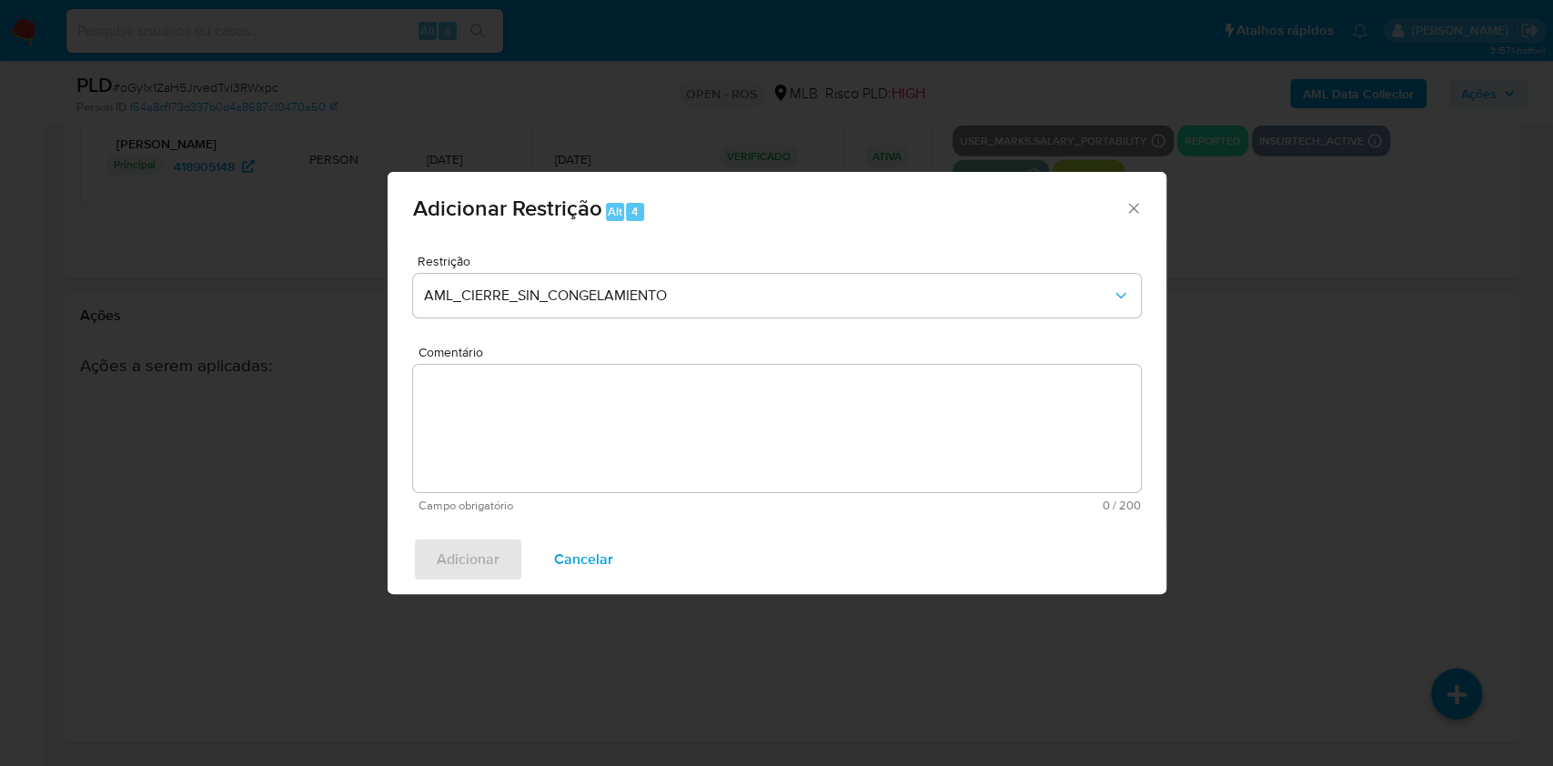
click at [752, 453] on textarea "Comentário" at bounding box center [777, 428] width 728 height 127
paste textarea "Deliberação para encerrar o relacionamento. NÃO INFORMAR AO USUÁRIO QUE SE TRAT…"
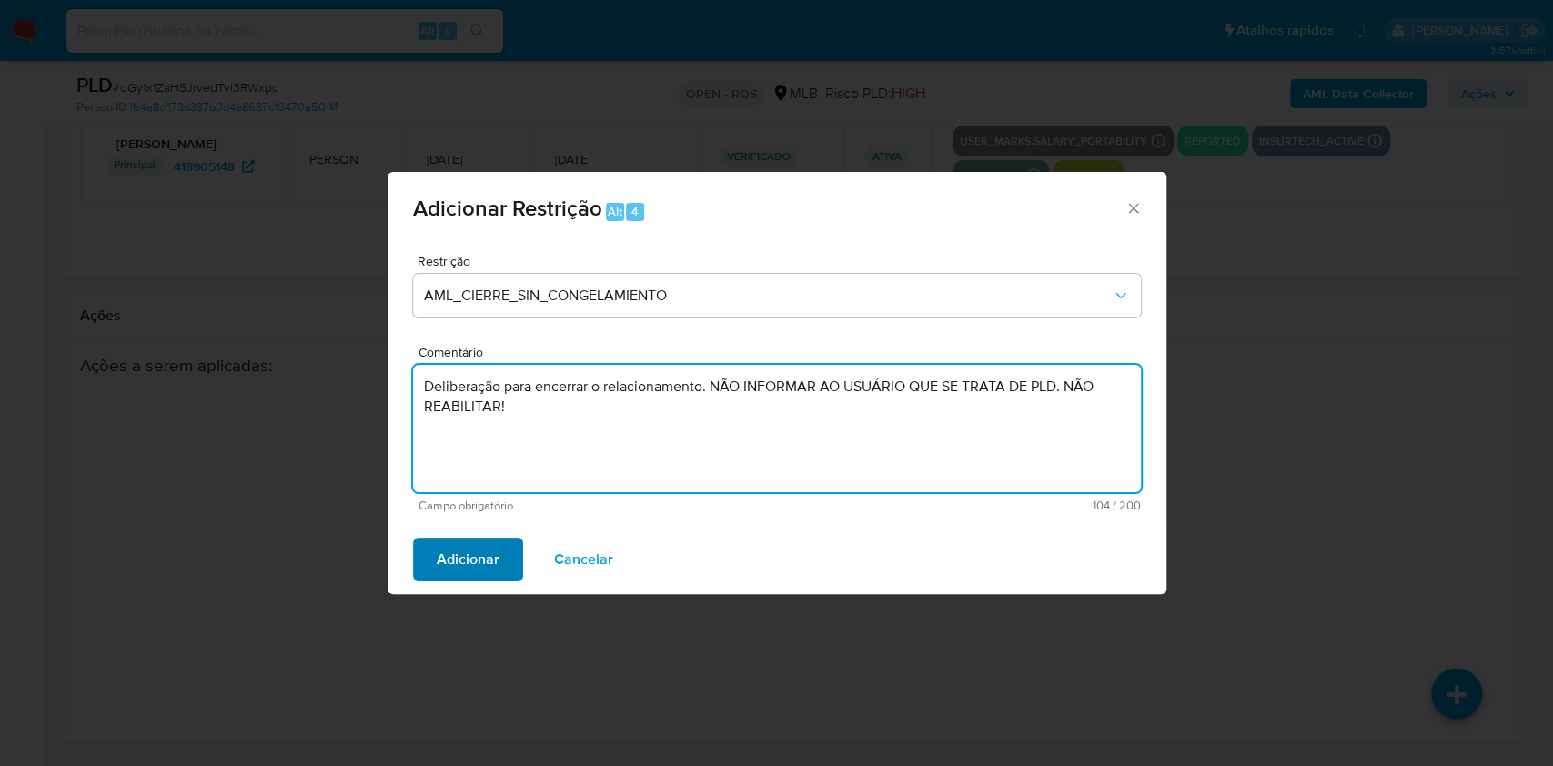
type textarea "Deliberação para encerrar o relacionamento. NÃO INFORMAR AO USUÁRIO QUE SE TRAT…"
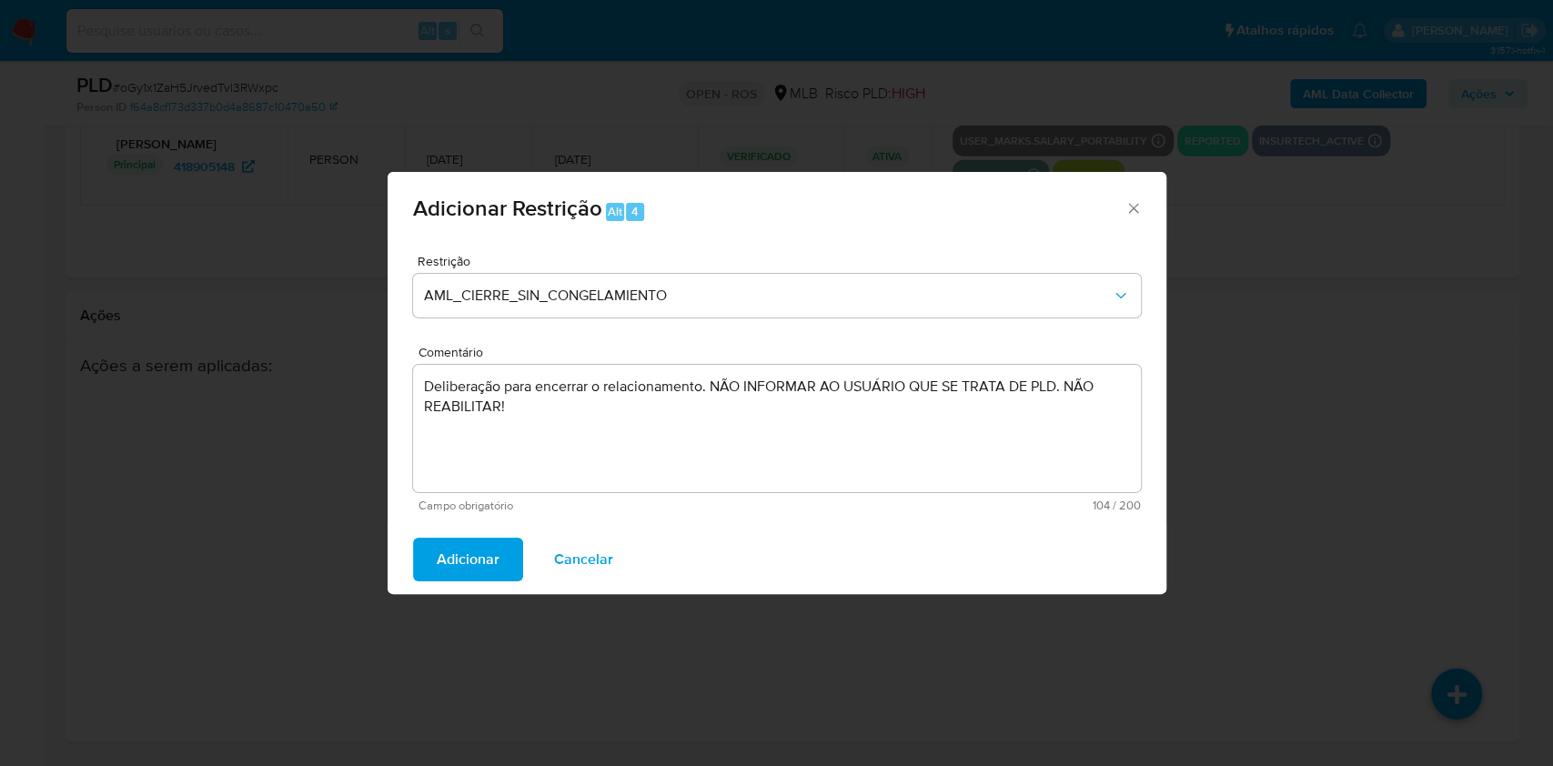
click at [480, 563] on span "Adicionar" at bounding box center [468, 559] width 63 height 40
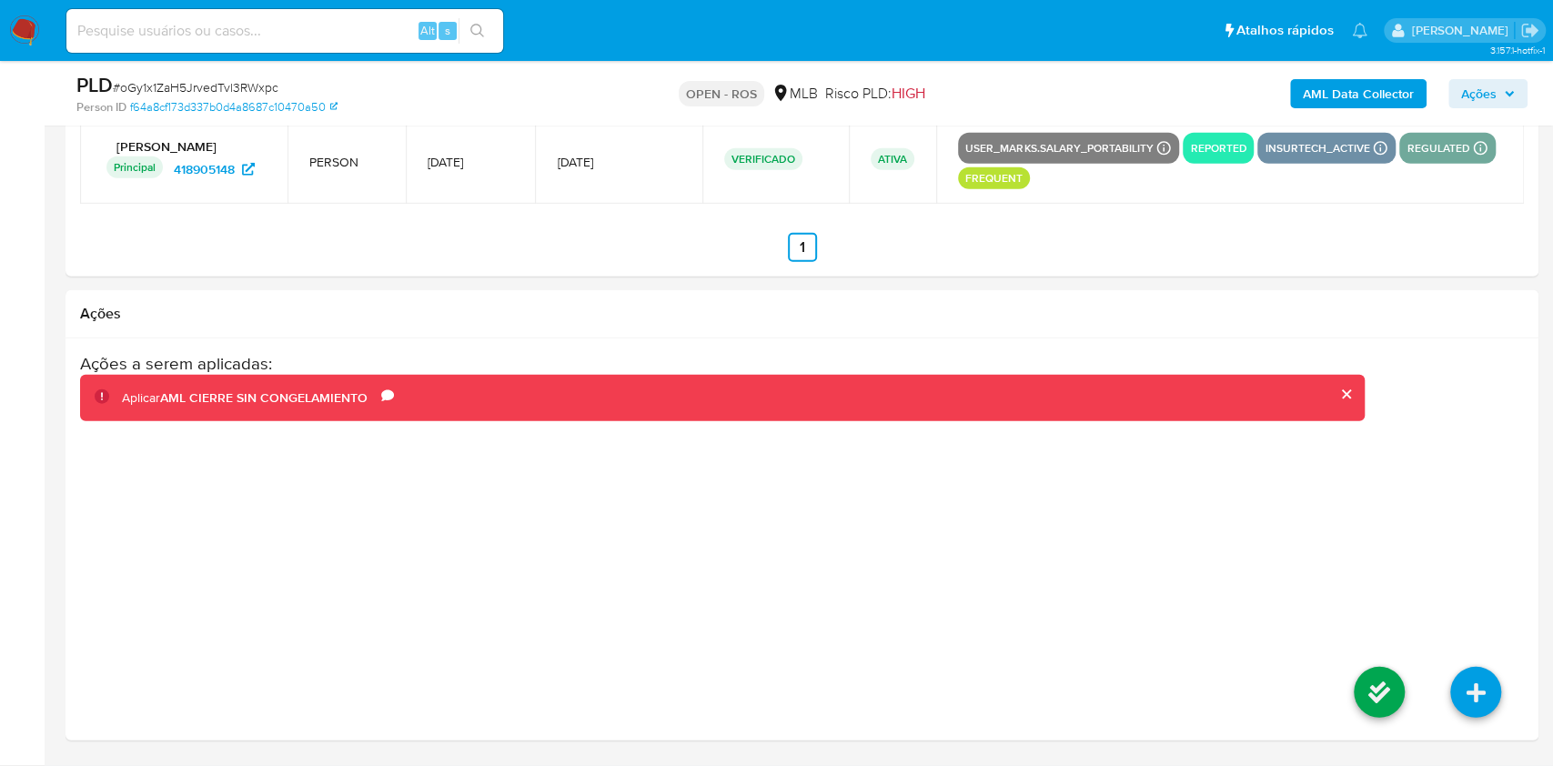
scroll to position [2847, 0]
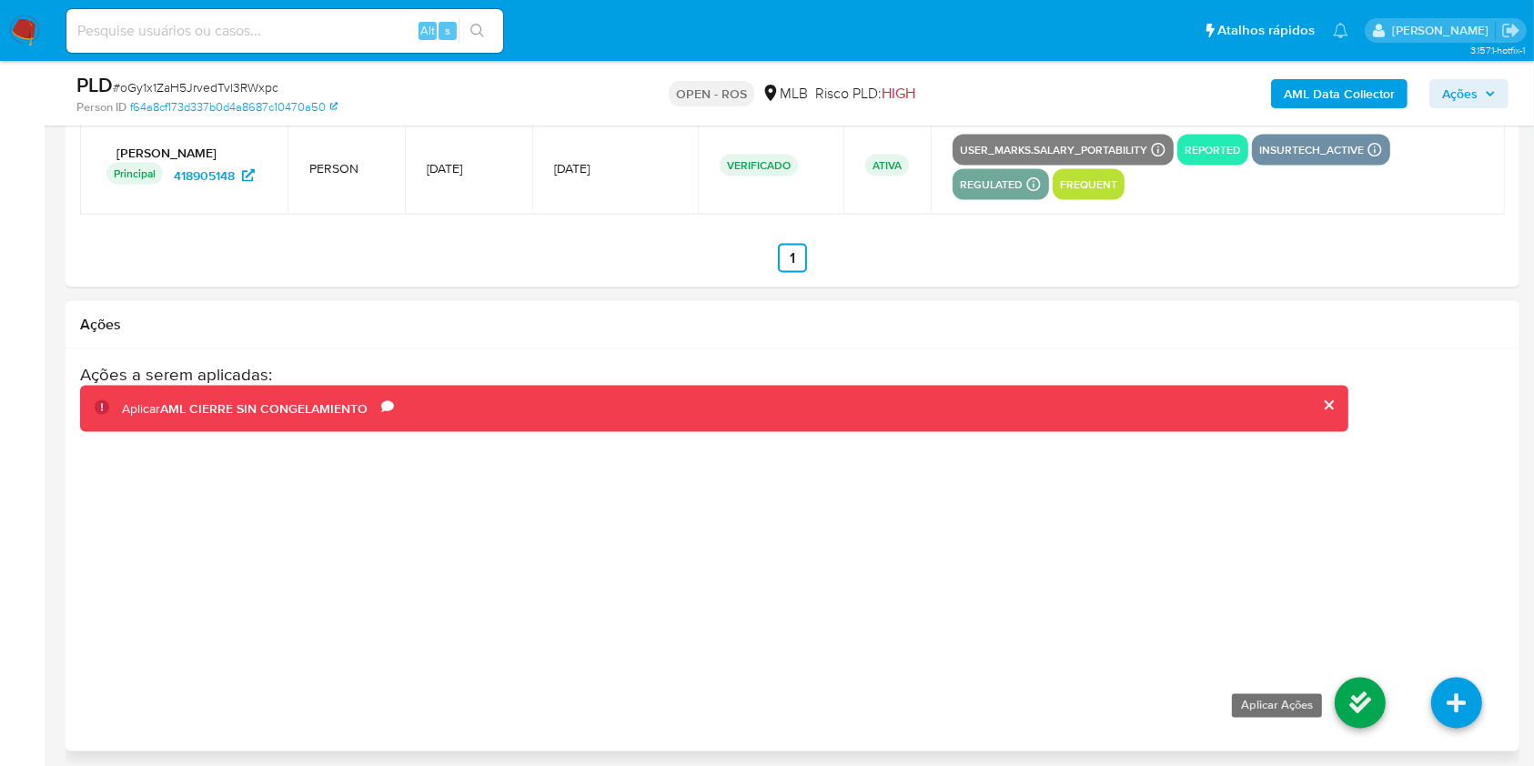
click at [1359, 703] on icon at bounding box center [1360, 703] width 51 height 51
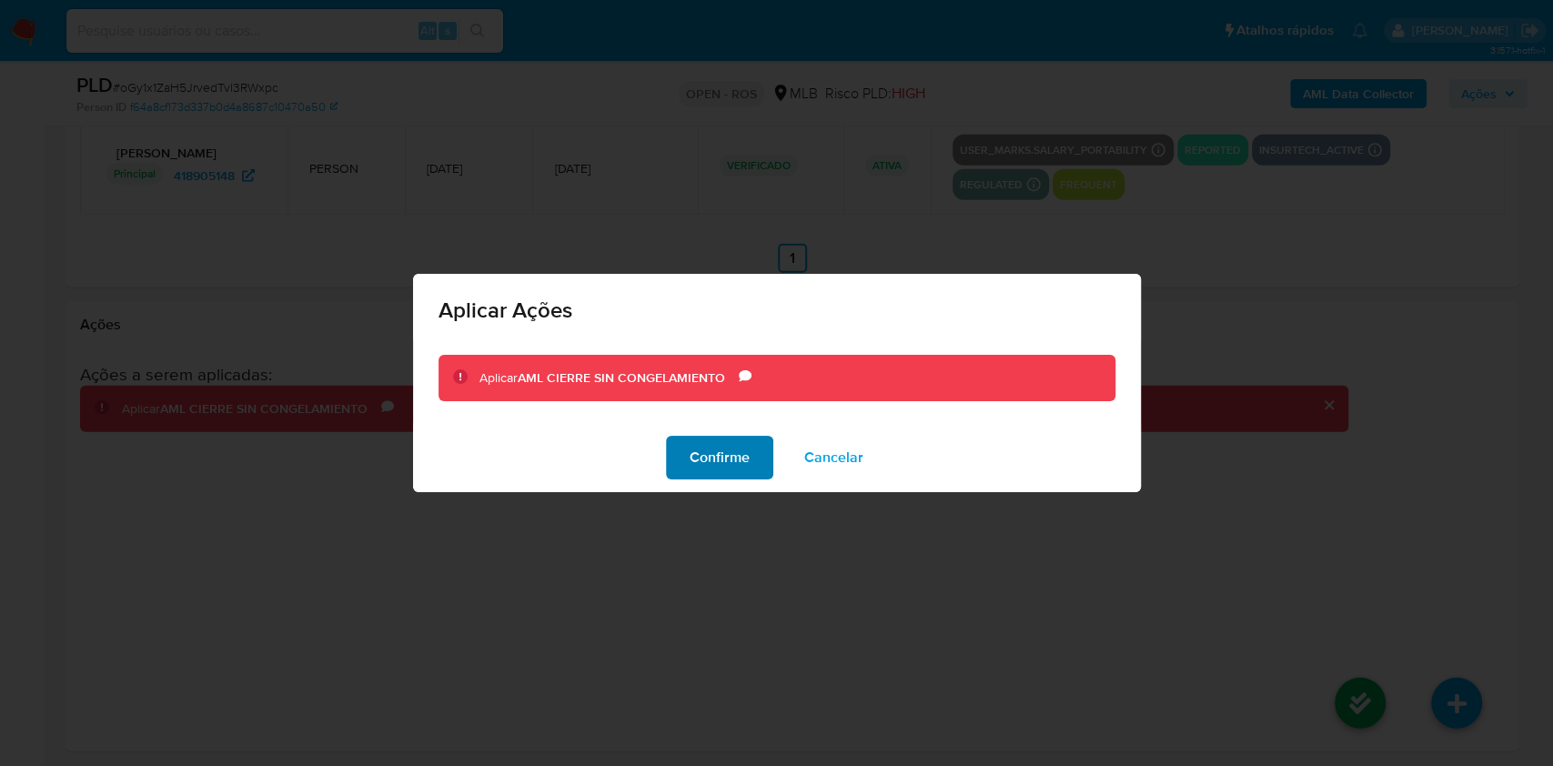
click at [721, 453] on span "Confirme" at bounding box center [720, 458] width 60 height 40
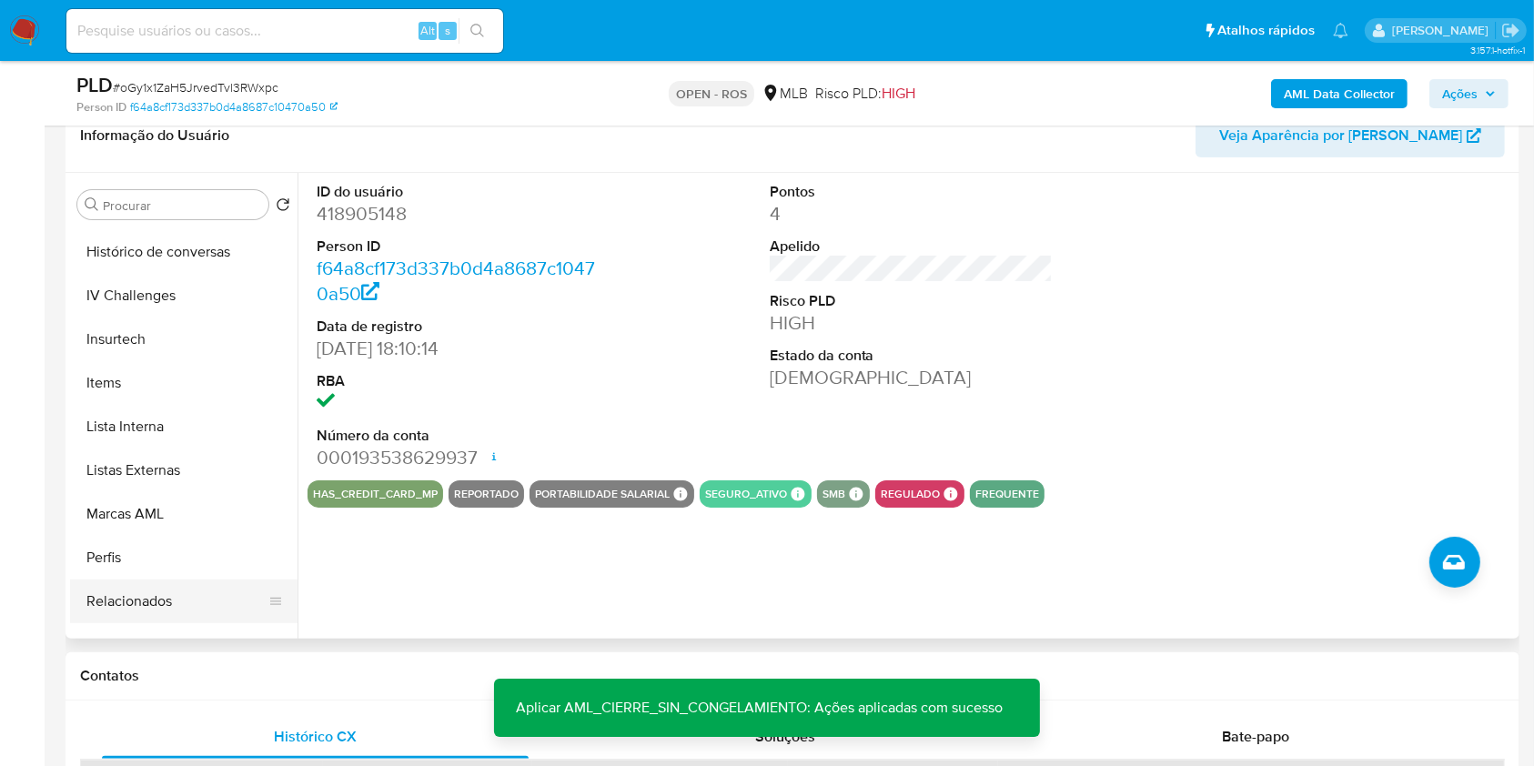
scroll to position [812, 0]
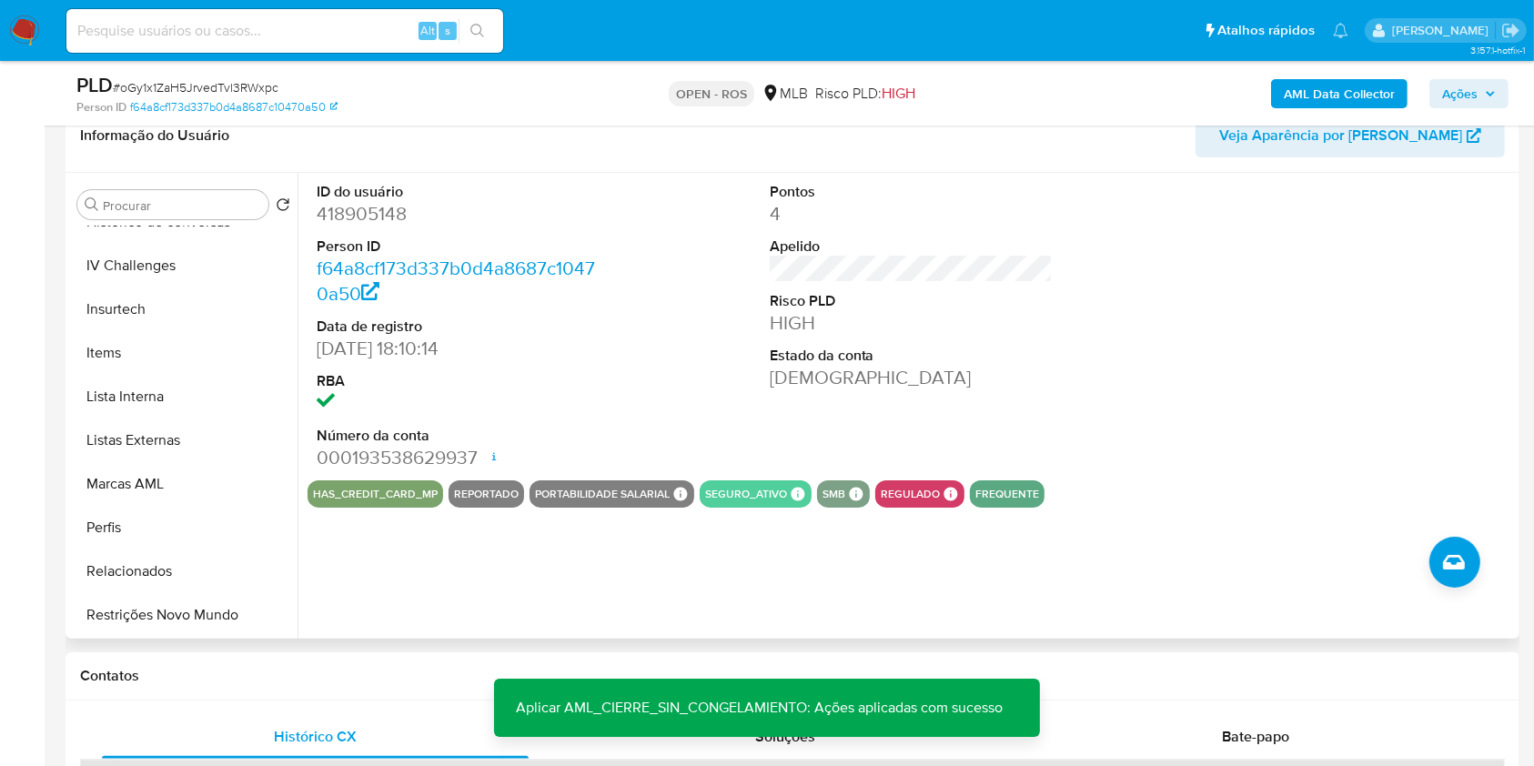
drag, startPoint x: 186, startPoint y: 604, endPoint x: 478, endPoint y: 582, distance: 291.9
click at [186, 605] on button "Restrições Novo Mundo" at bounding box center [183, 615] width 227 height 44
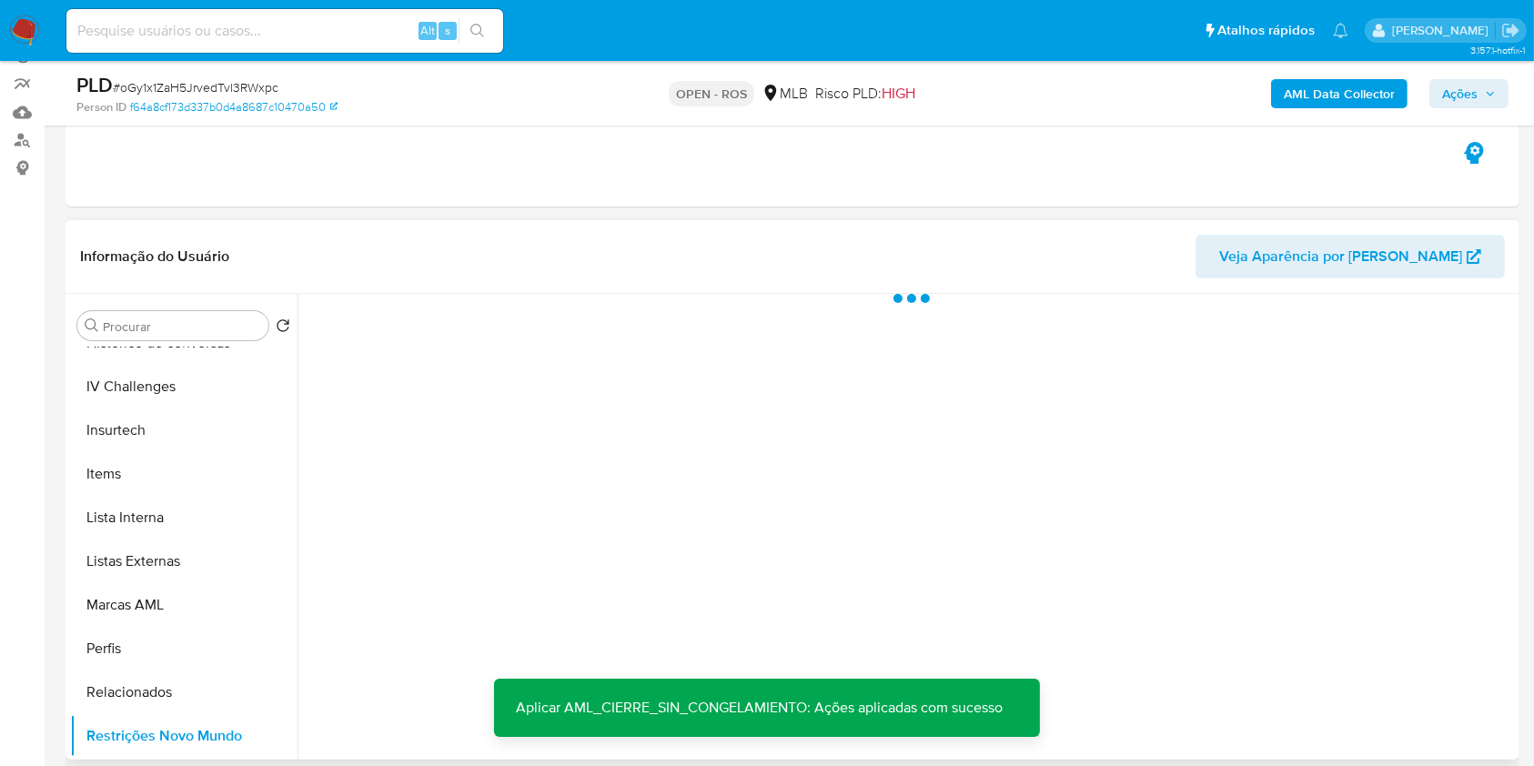
scroll to position [299, 0]
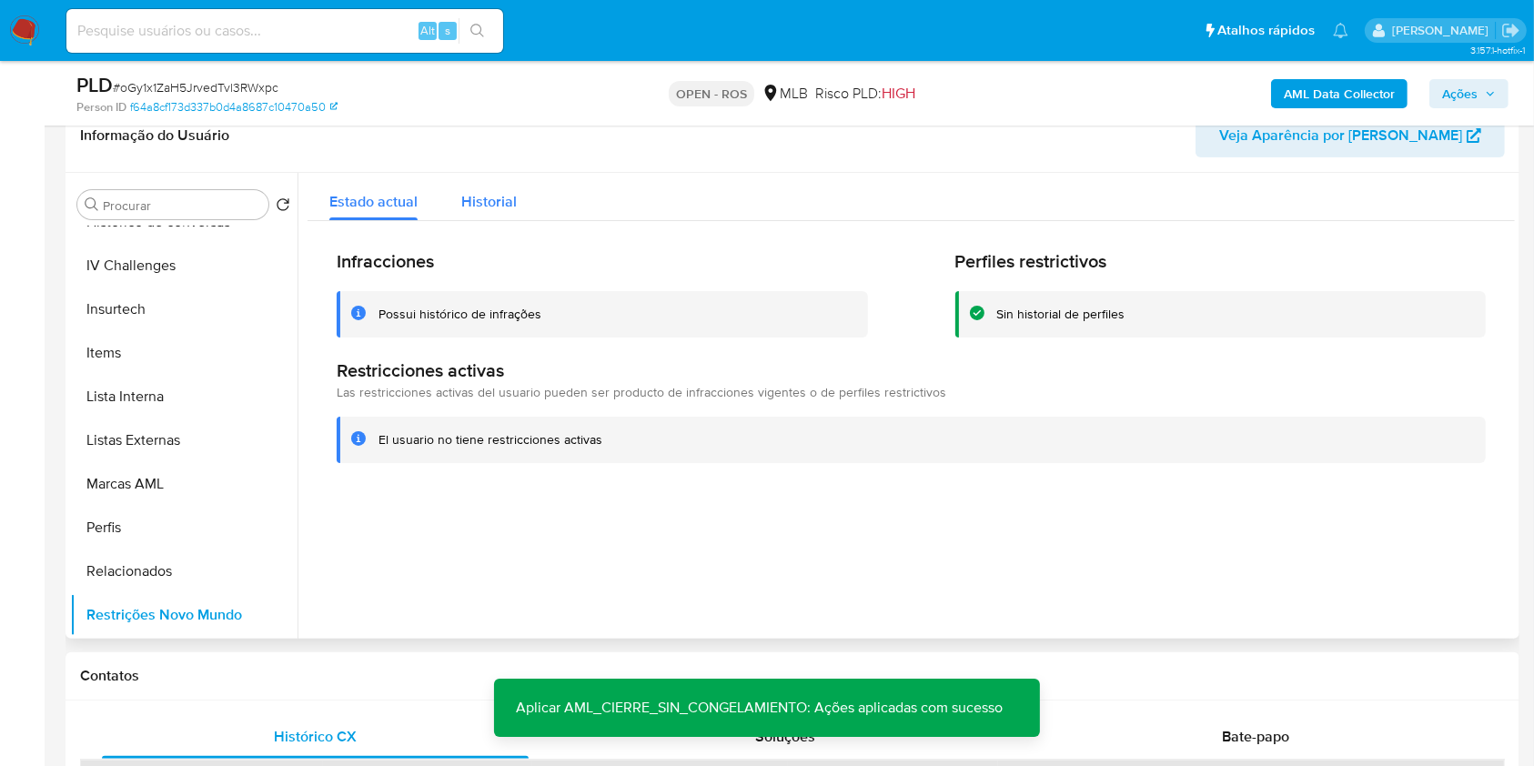
click at [488, 201] on span "Historial" at bounding box center [488, 201] width 55 height 21
